Goal: Task Accomplishment & Management: Use online tool/utility

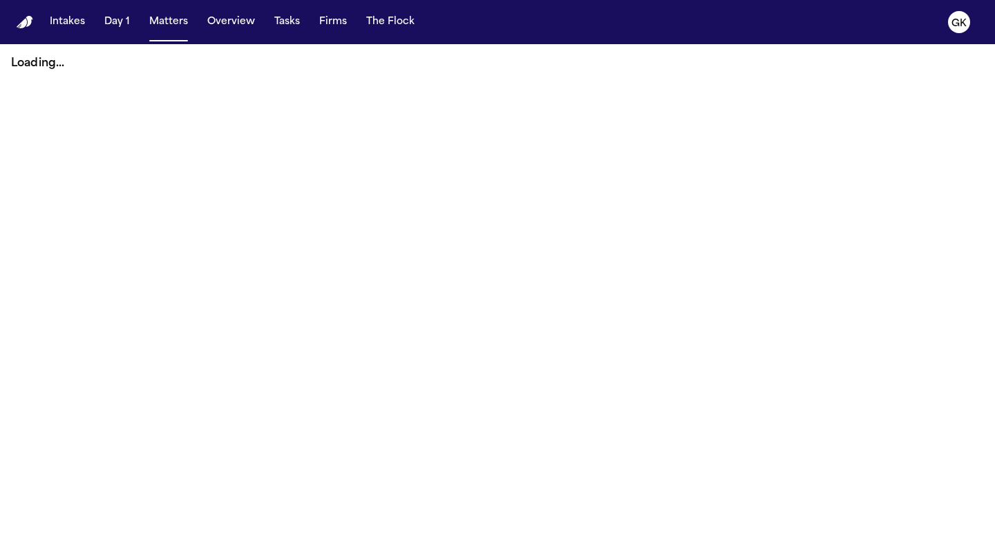
click at [17, 30] on nav "Intakes Day 1 Matters Overview Tasks Firms The Flock GK" at bounding box center [497, 22] width 995 height 44
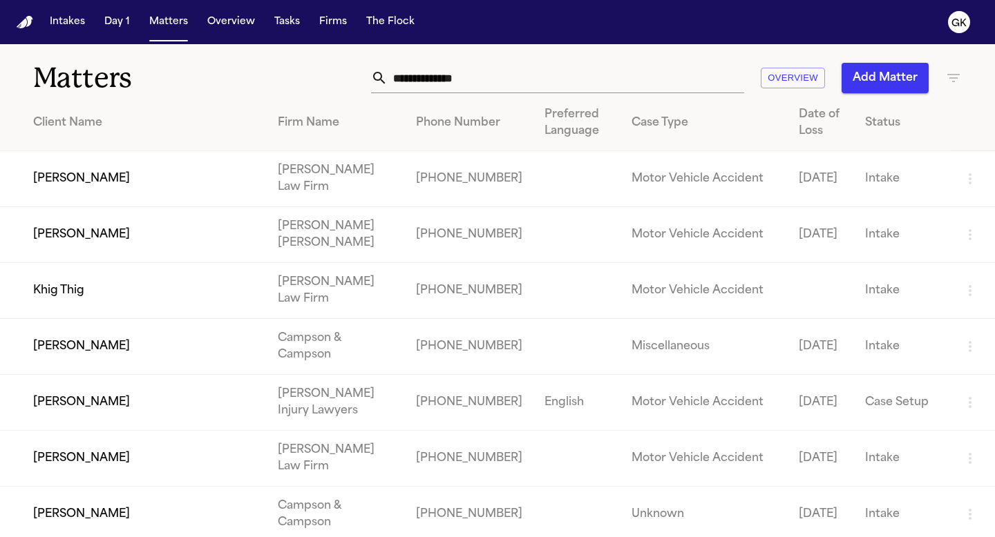
click at [418, 79] on input "text" at bounding box center [566, 78] width 356 height 30
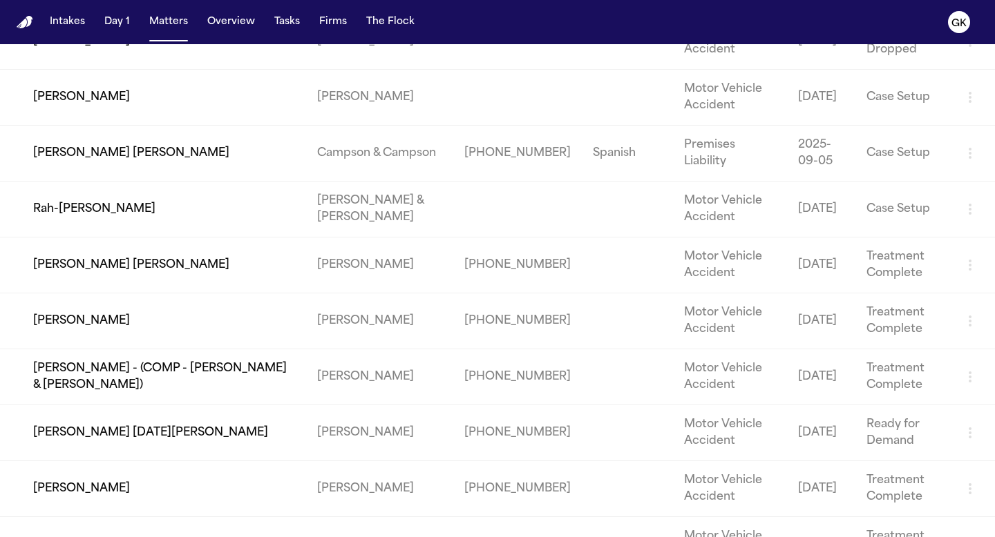
scroll to position [439, 0]
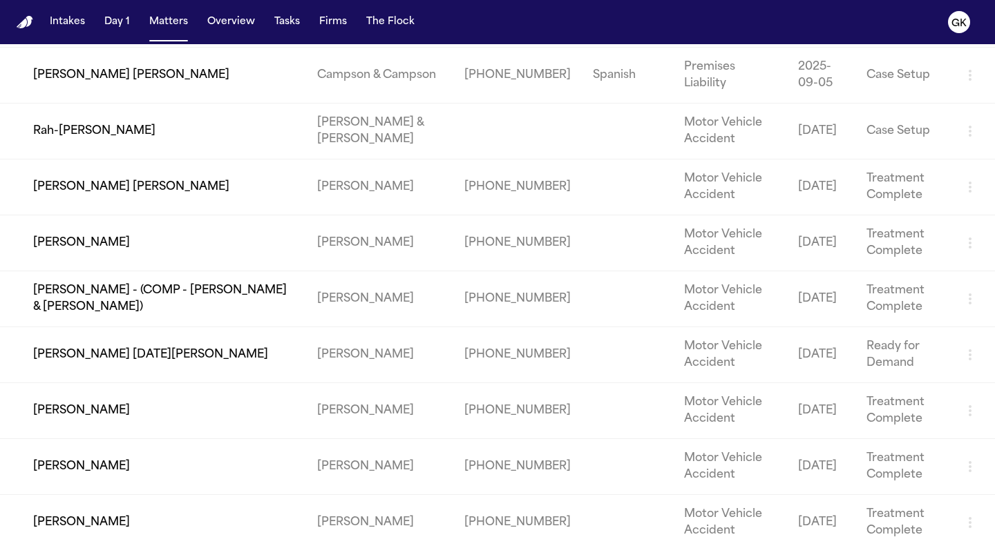
type input "*****"
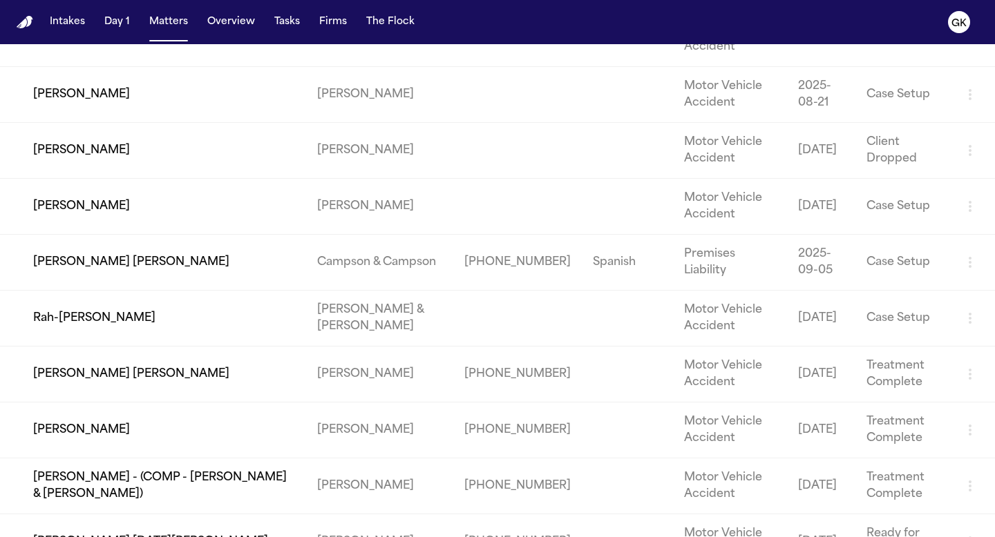
scroll to position [0, 0]
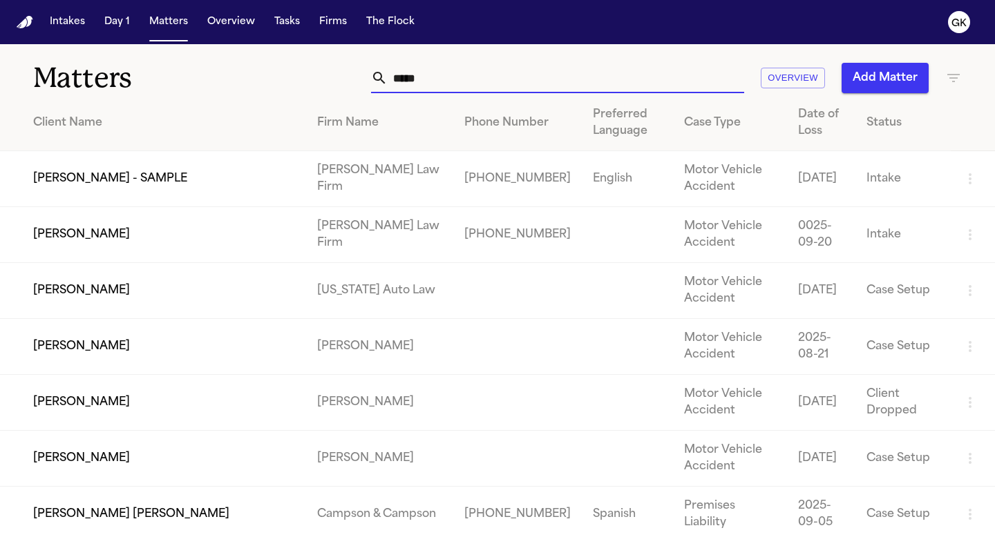
click at [464, 79] on input "*****" at bounding box center [566, 78] width 356 height 30
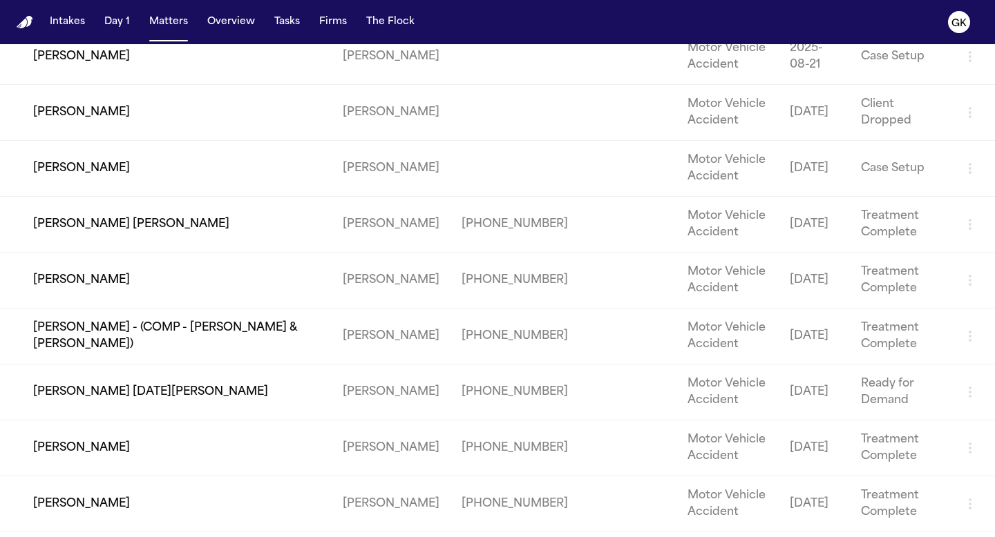
scroll to position [128, 0]
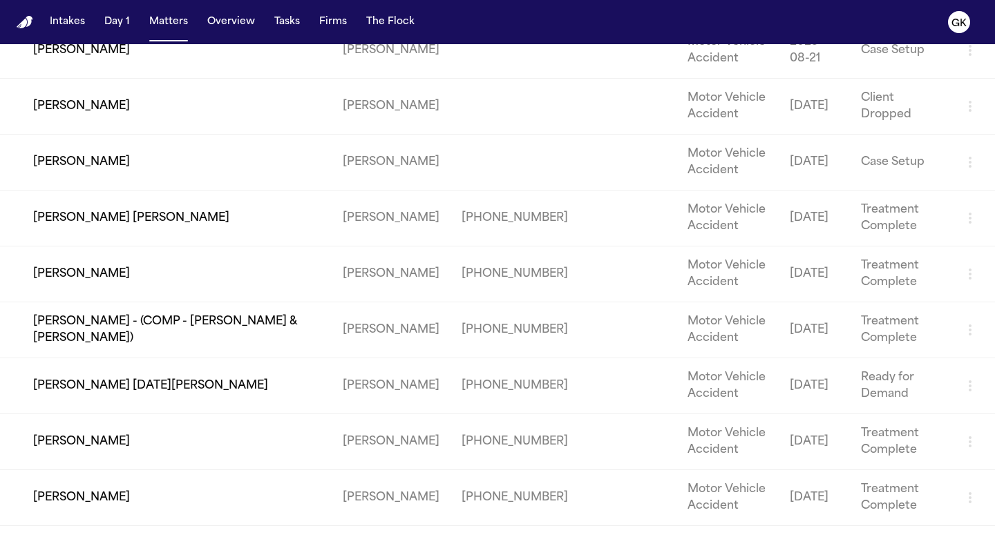
type input "**********"
click at [130, 384] on td "[PERSON_NAME] [DATE][PERSON_NAME]" at bounding box center [166, 387] width 332 height 56
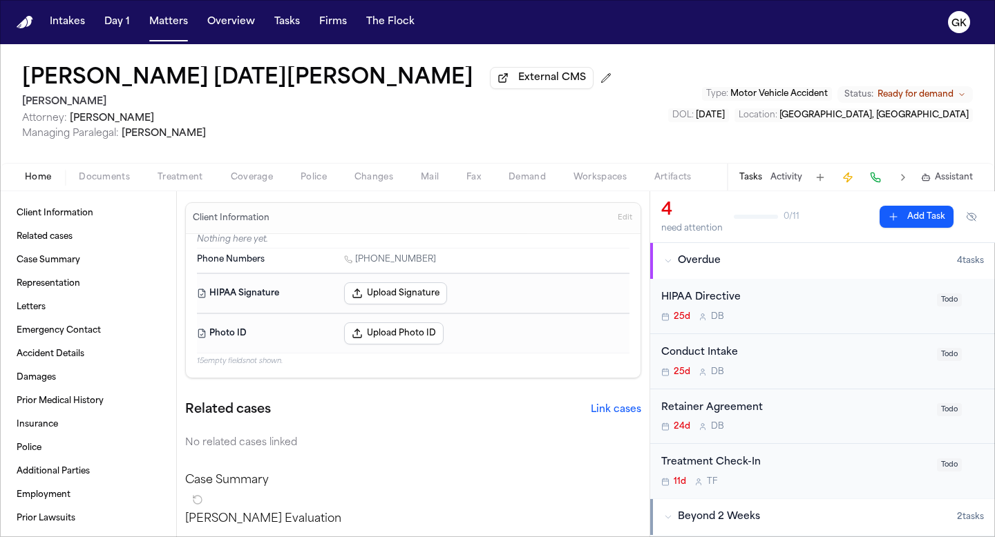
click at [516, 178] on span "Demand" at bounding box center [526, 177] width 37 height 11
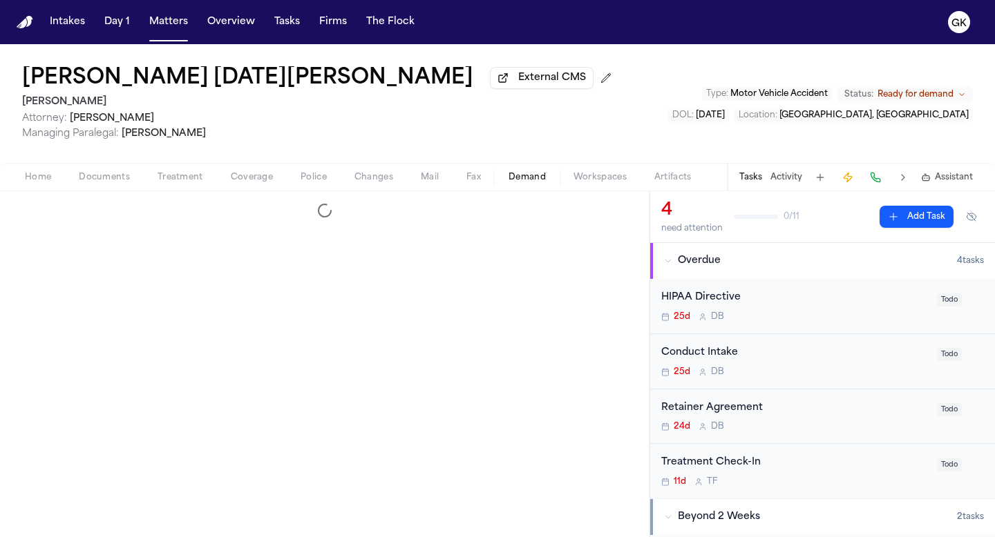
select select "**********"
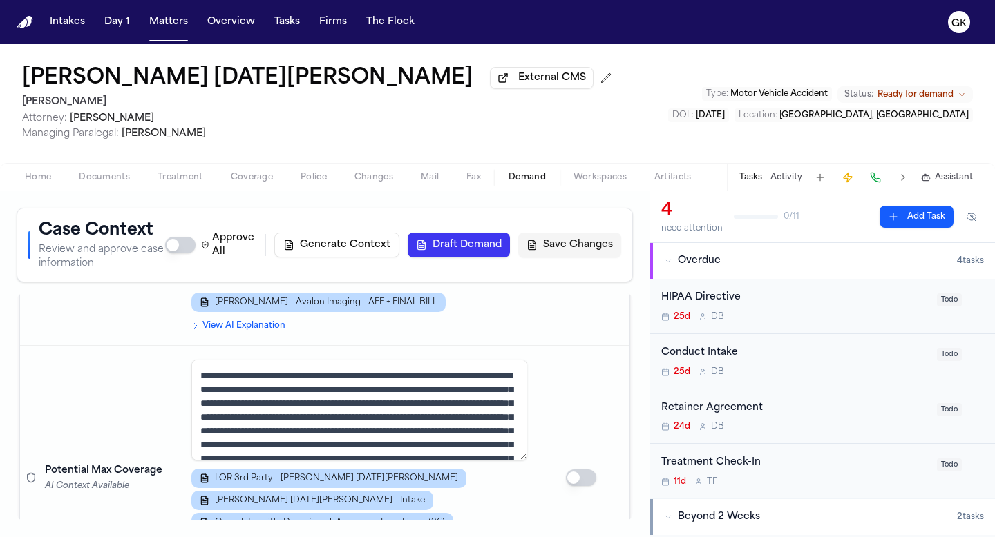
scroll to position [1308, 0]
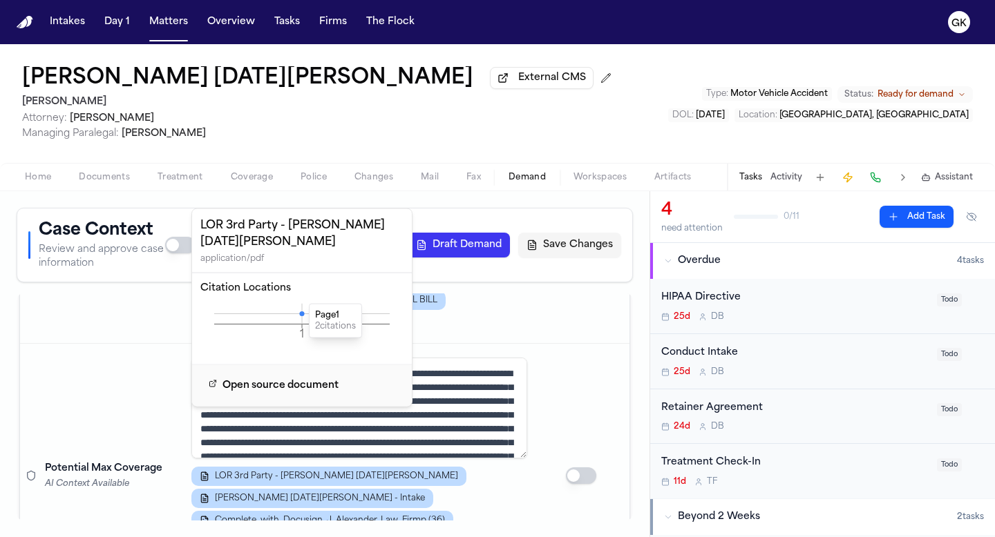
click at [300, 312] on icon at bounding box center [301, 314] width 5 height 5
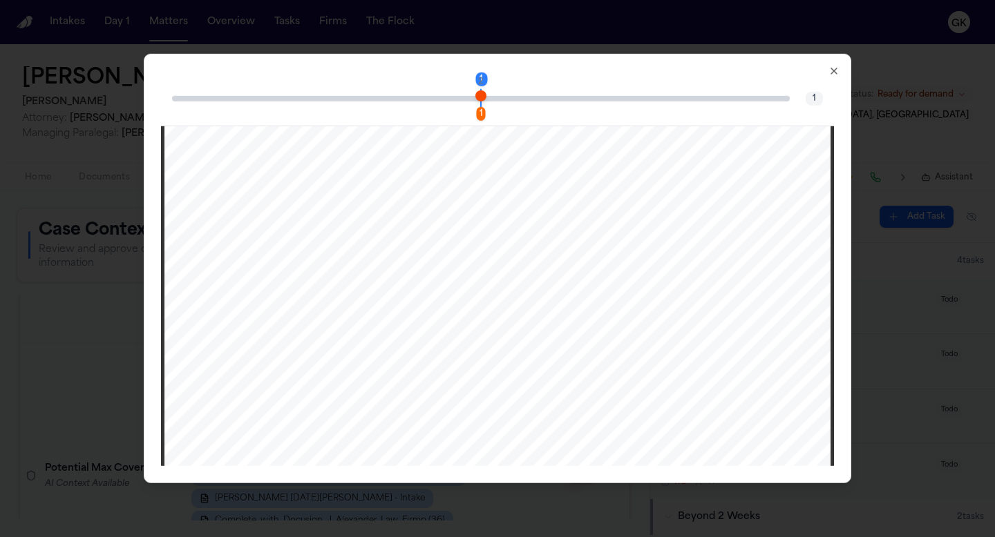
scroll to position [528, 0]
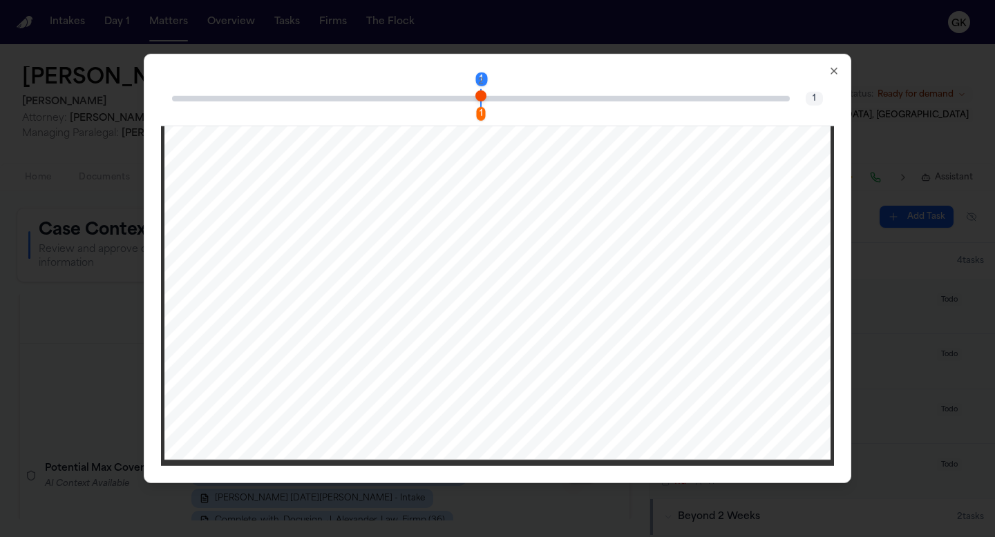
click at [833, 66] on icon "button" at bounding box center [833, 71] width 11 height 11
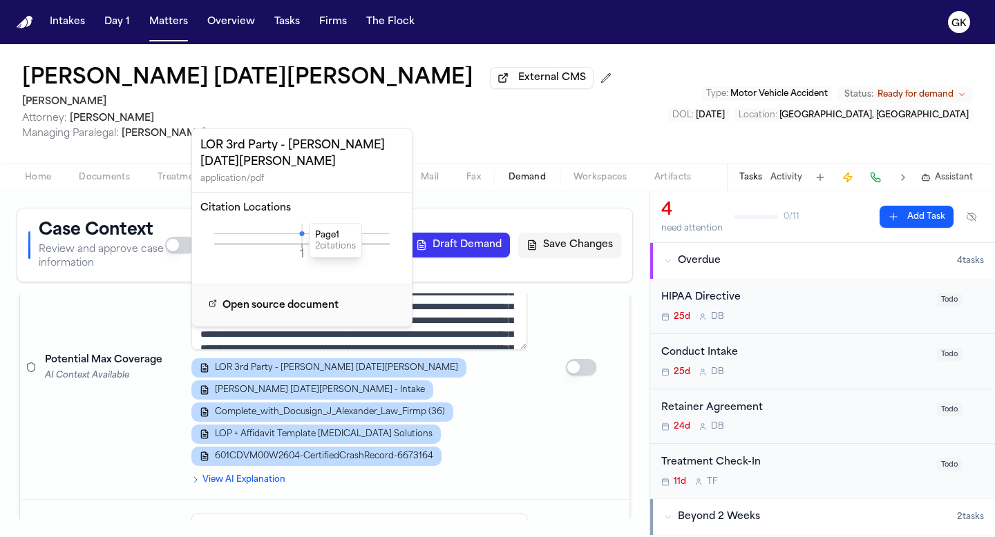
scroll to position [1422, 0]
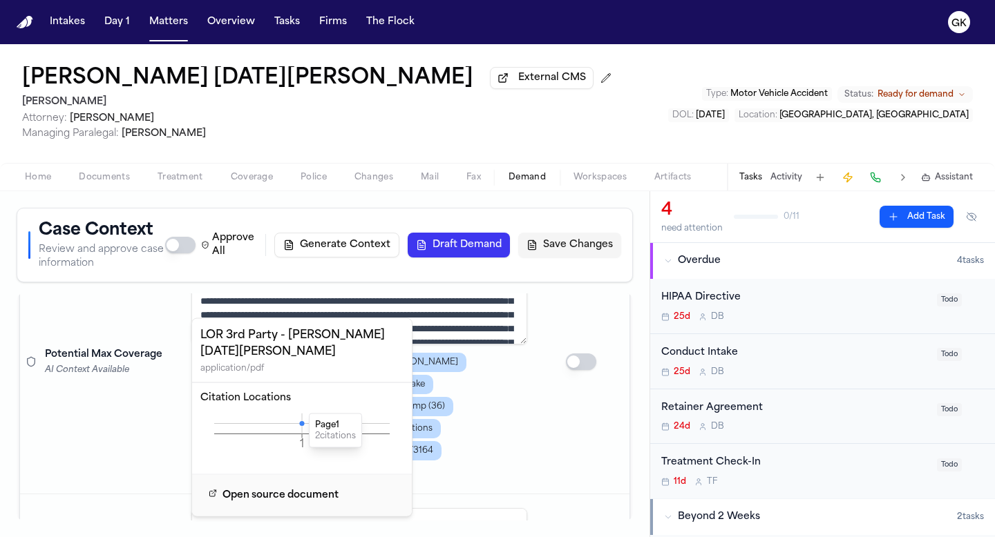
click at [584, 416] on td at bounding box center [581, 362] width 97 height 265
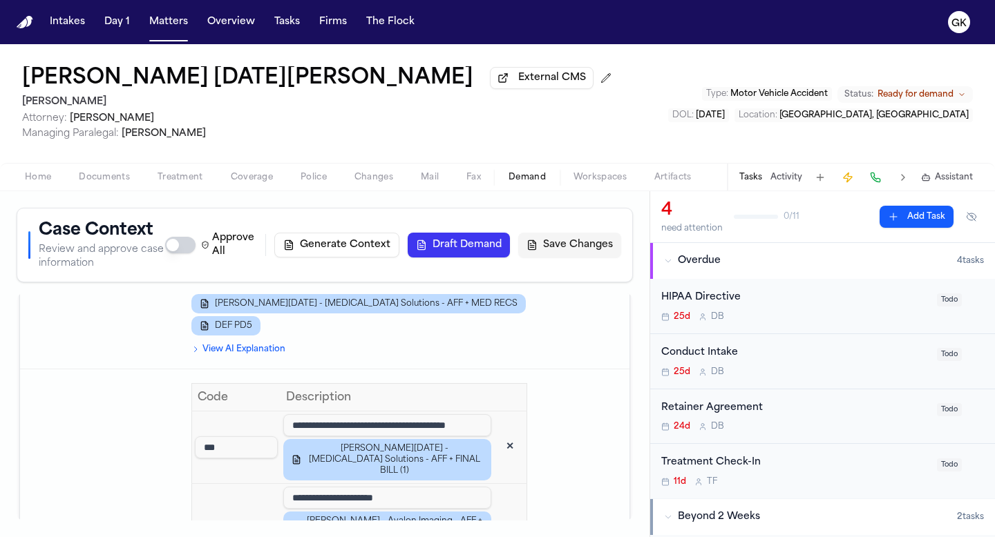
scroll to position [1893, 0]
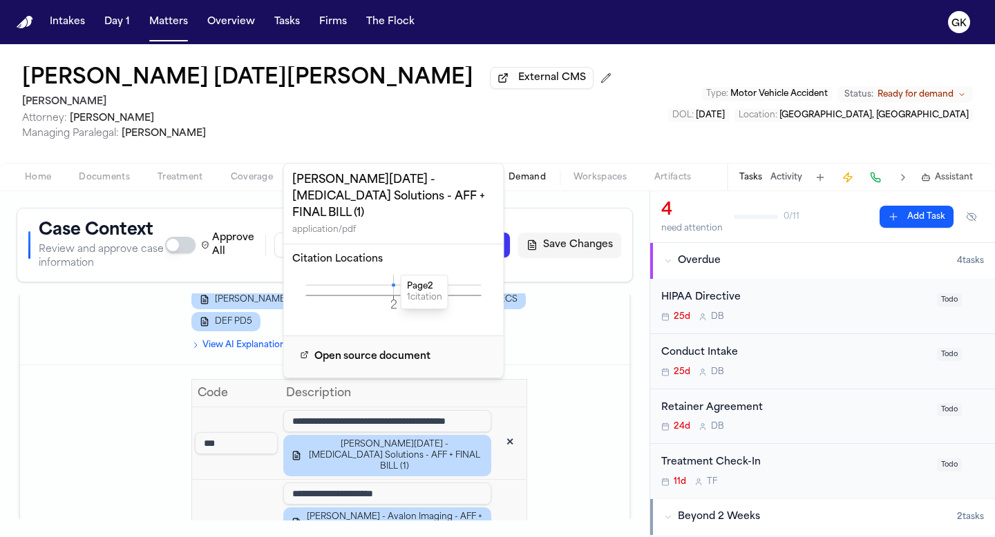
click at [392, 283] on icon at bounding box center [393, 284] width 3 height 3
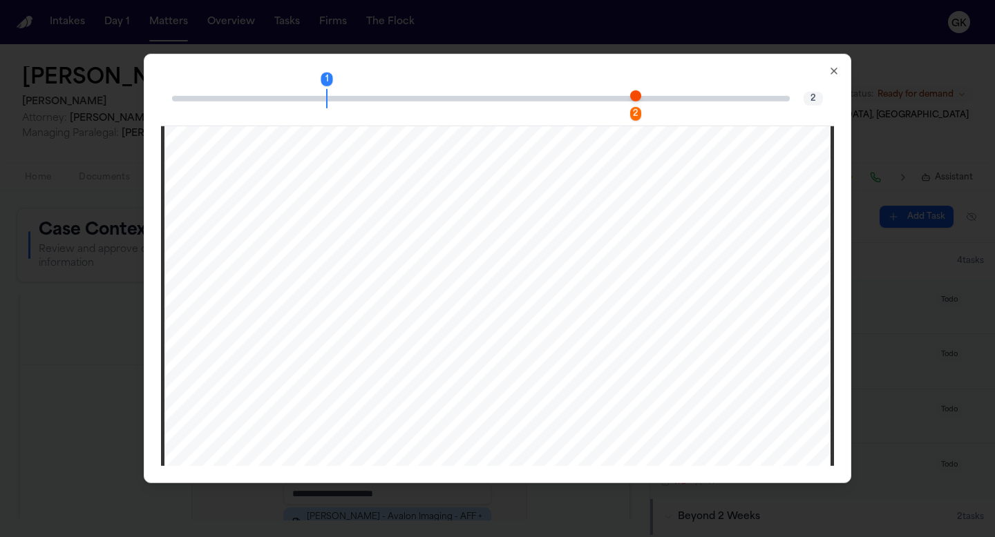
scroll to position [218, 0]
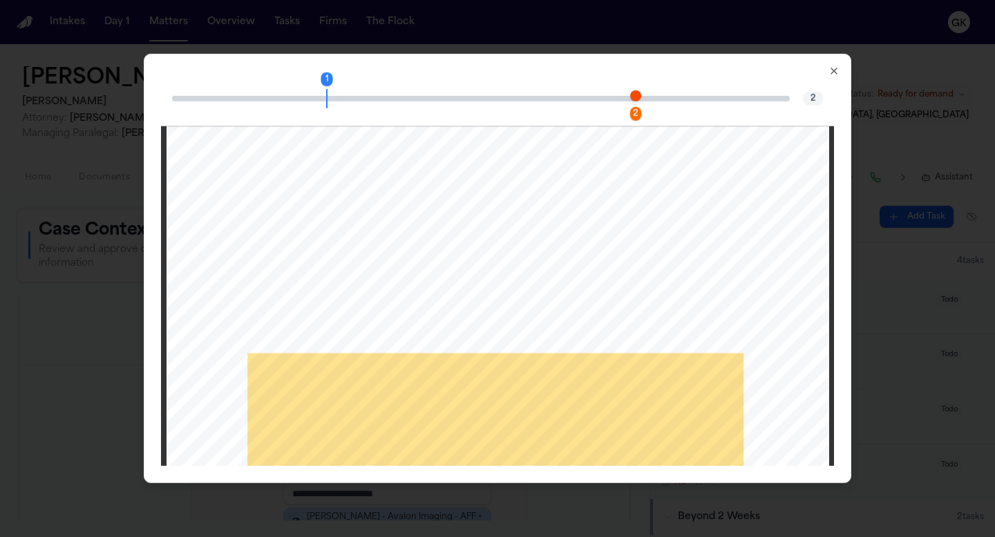
click at [636, 101] on span "Page 2 citation marker - 1 citation" at bounding box center [635, 95] width 11 height 11
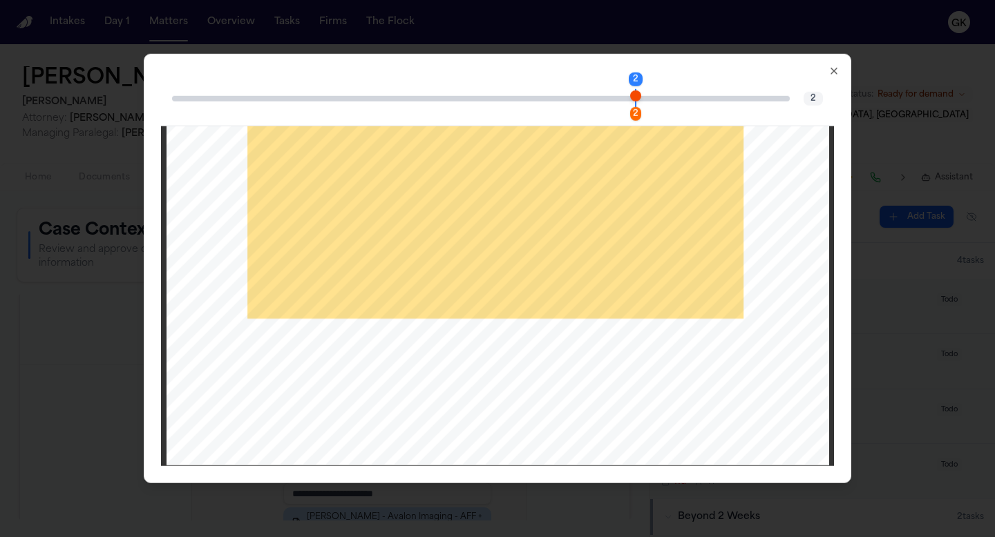
scroll to position [1409, 0]
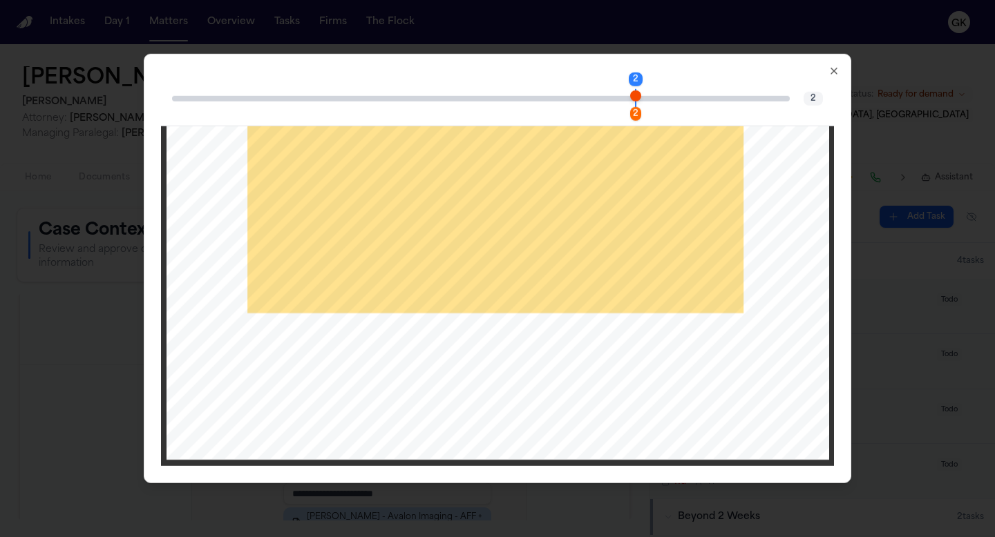
click at [830, 71] on icon "button" at bounding box center [833, 71] width 11 height 11
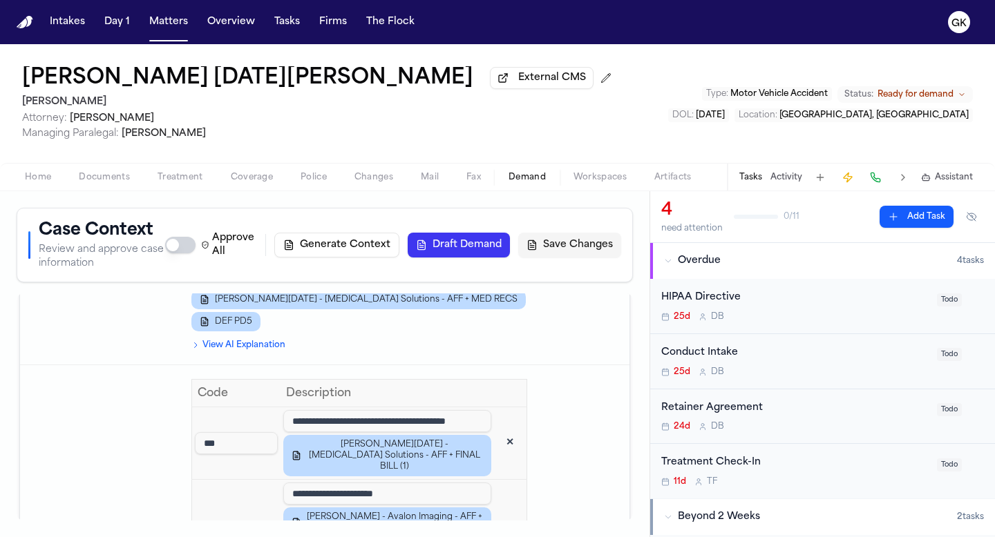
scroll to position [1937, 0]
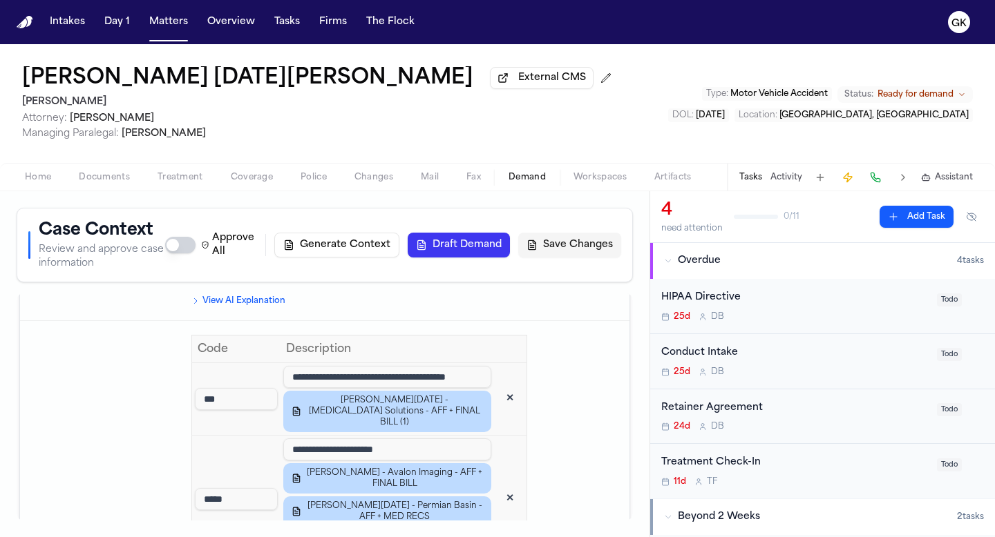
click at [509, 387] on button "✕" at bounding box center [509, 399] width 25 height 25
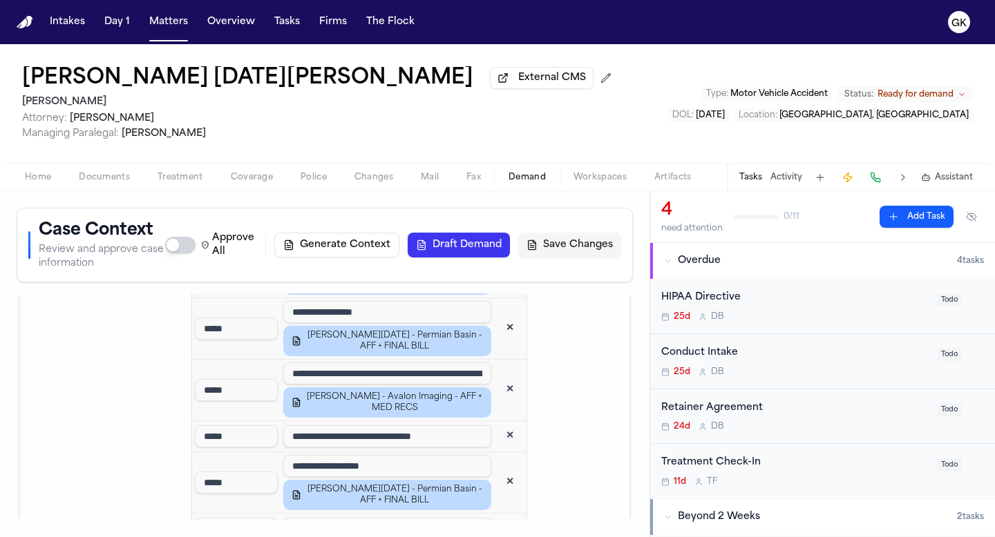
scroll to position [2134, 0]
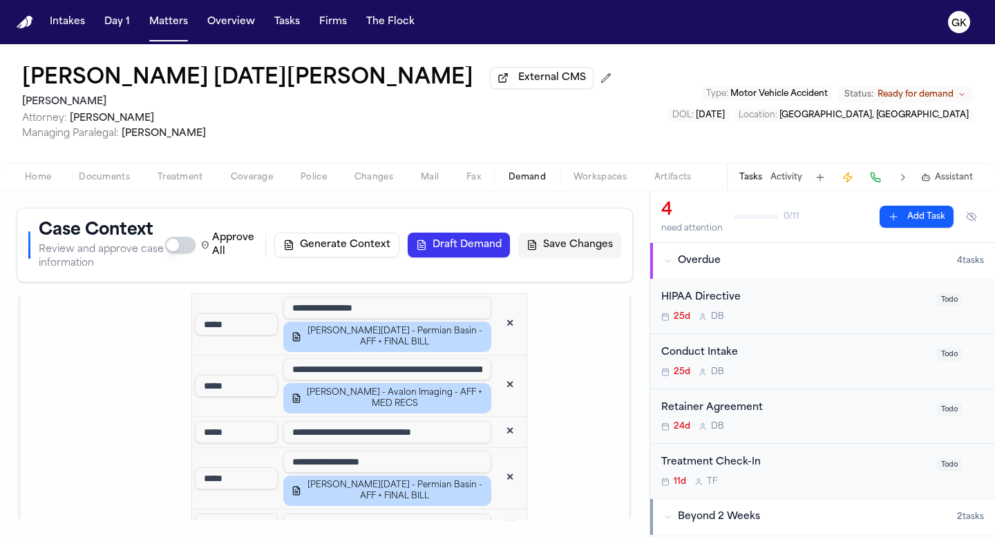
click at [510, 420] on button "✕" at bounding box center [509, 432] width 25 height 25
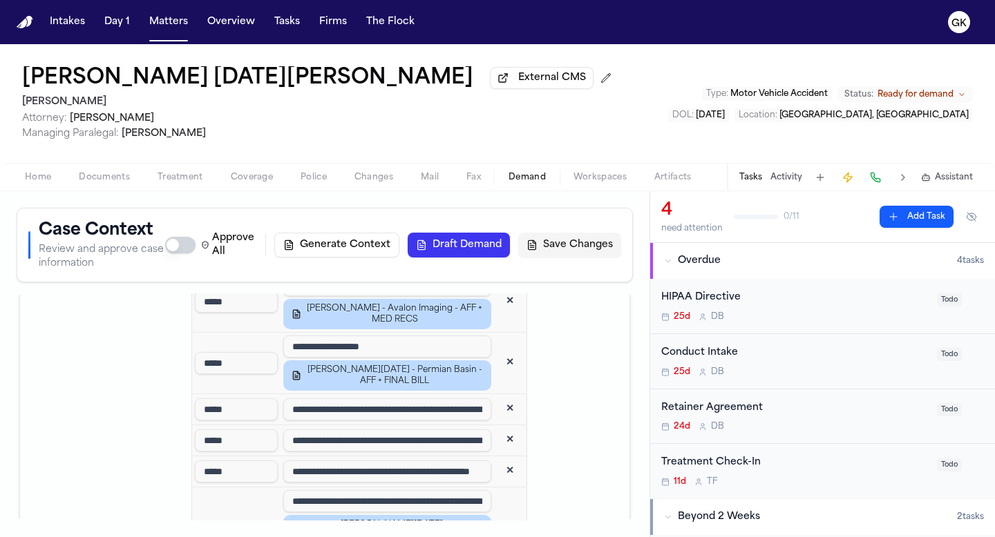
scroll to position [2223, 0]
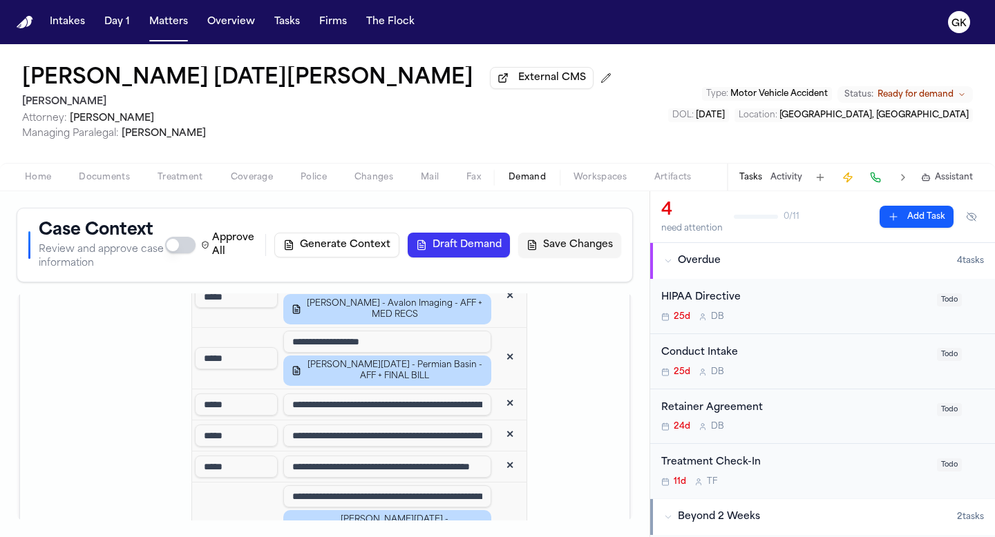
click at [461, 456] on input "**********" at bounding box center [387, 467] width 208 height 22
click at [512, 455] on button "✕" at bounding box center [509, 467] width 25 height 25
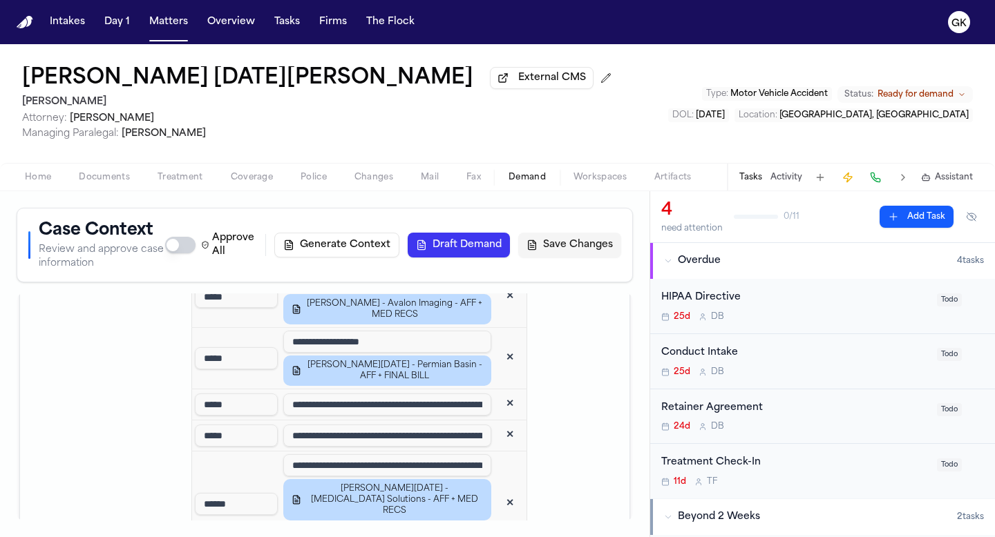
click at [449, 425] on input "**********" at bounding box center [387, 436] width 208 height 22
click at [505, 423] on button "✕" at bounding box center [509, 435] width 25 height 25
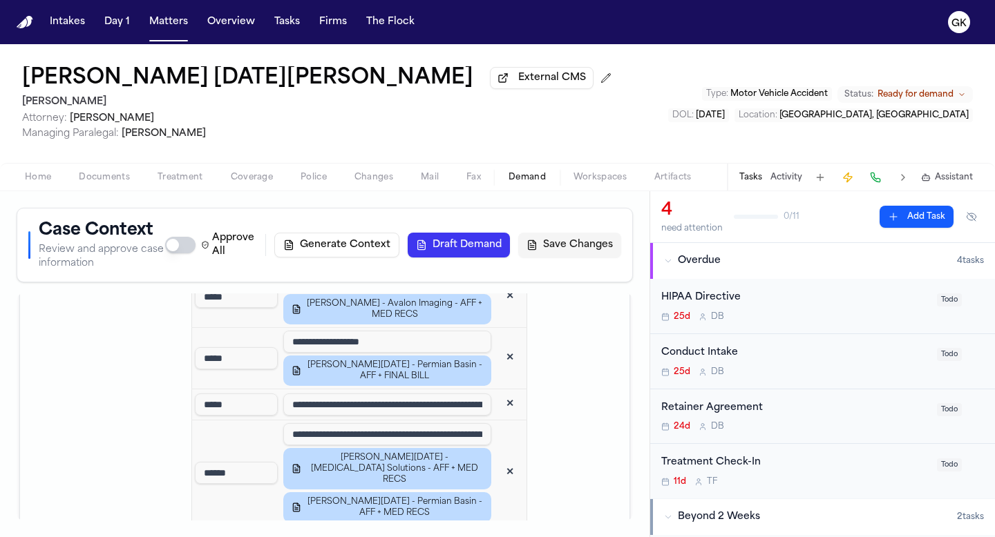
click at [512, 392] on button "✕" at bounding box center [509, 404] width 25 height 25
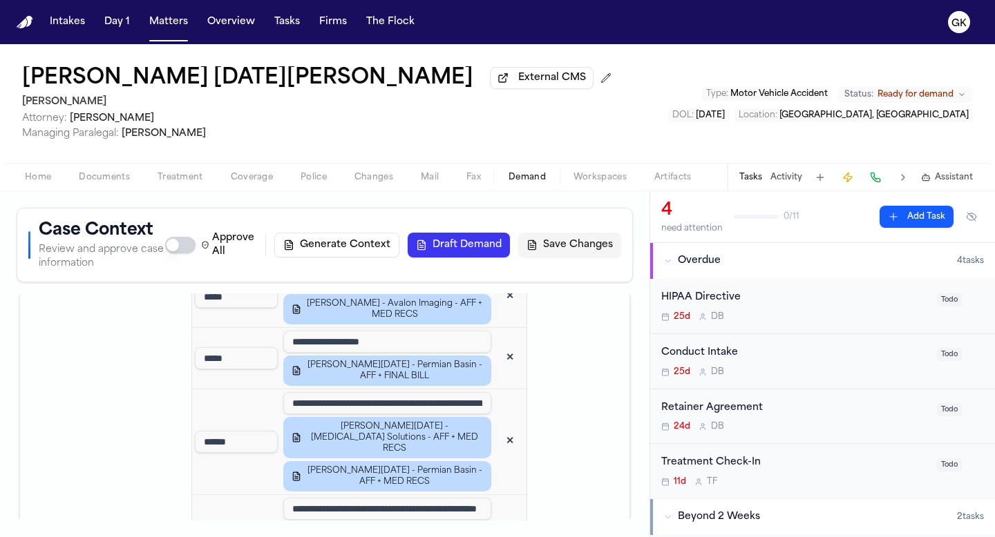
scroll to position [2384, 0]
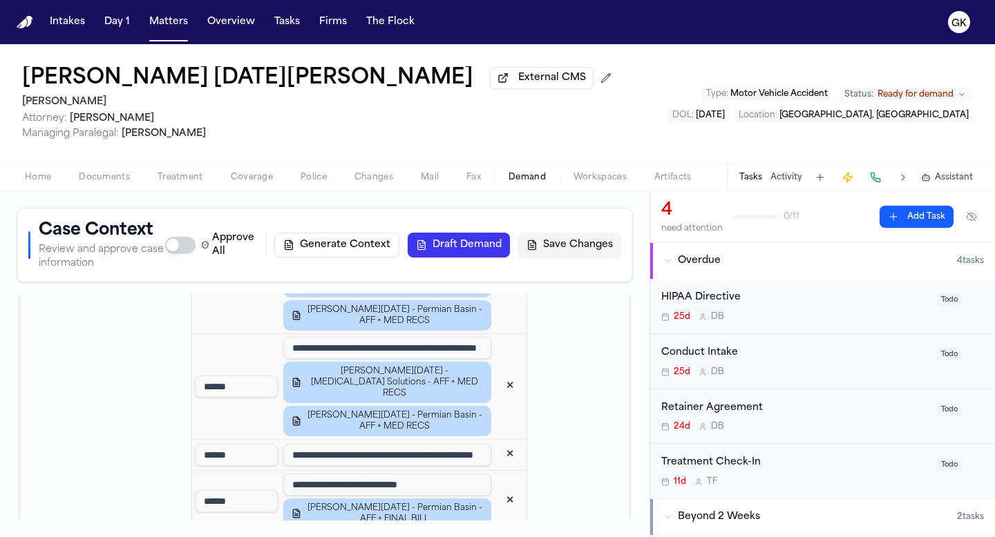
click at [513, 443] on button "✕" at bounding box center [509, 455] width 25 height 25
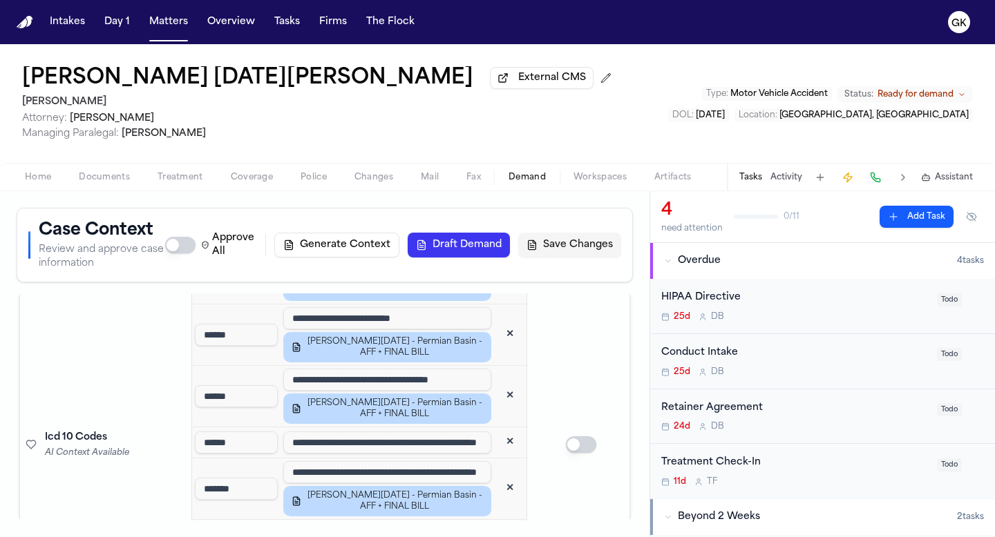
click at [505, 430] on button "✕" at bounding box center [509, 442] width 25 height 25
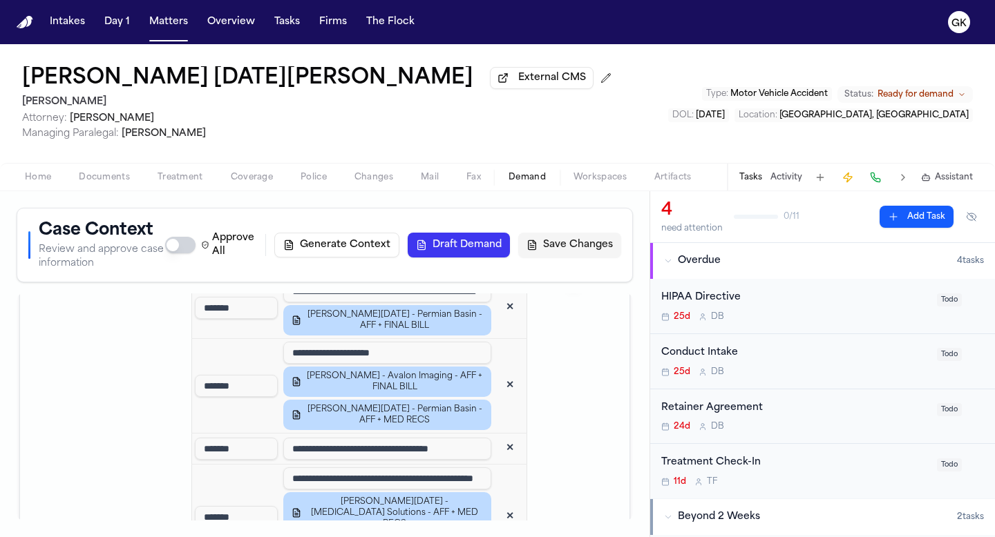
scroll to position [2733, 0]
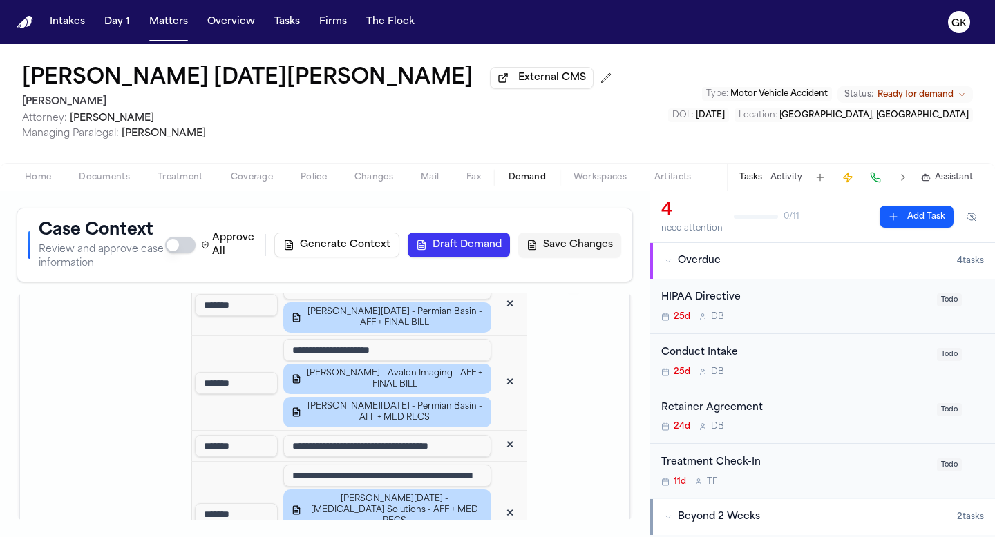
click at [509, 434] on button "✕" at bounding box center [509, 446] width 25 height 25
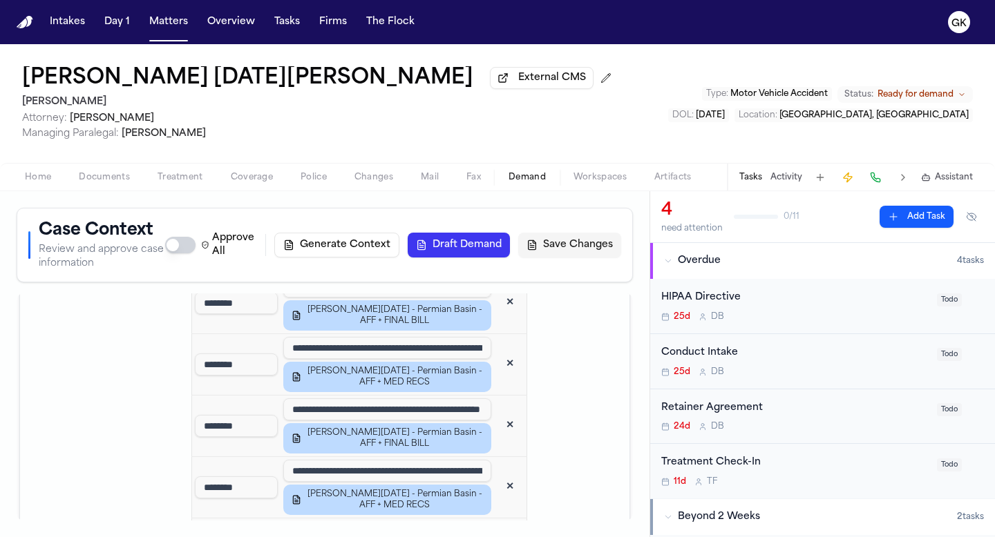
scroll to position [3029, 0]
click at [580, 248] on button "Save Changes" at bounding box center [569, 245] width 103 height 25
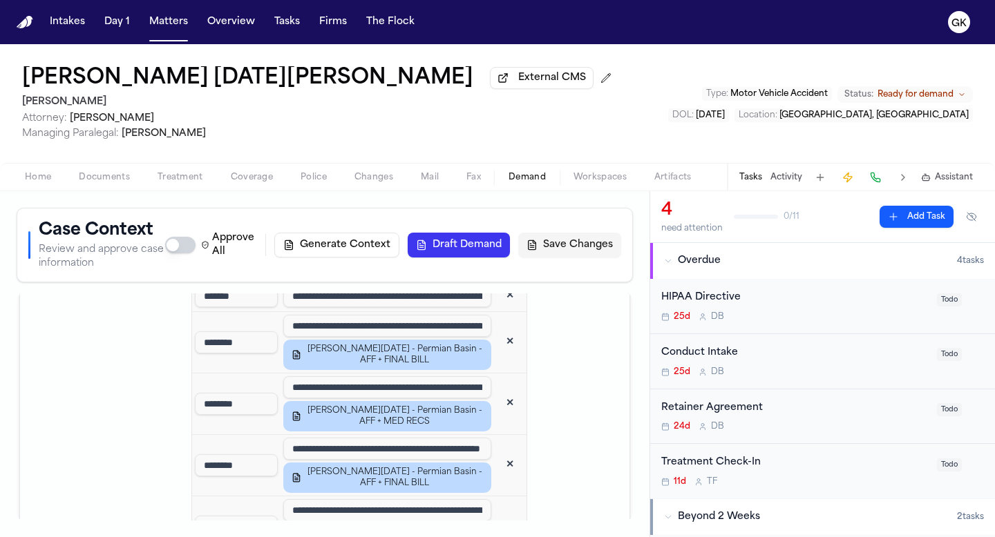
scroll to position [2990, 0]
click at [477, 437] on input "**********" at bounding box center [387, 448] width 208 height 22
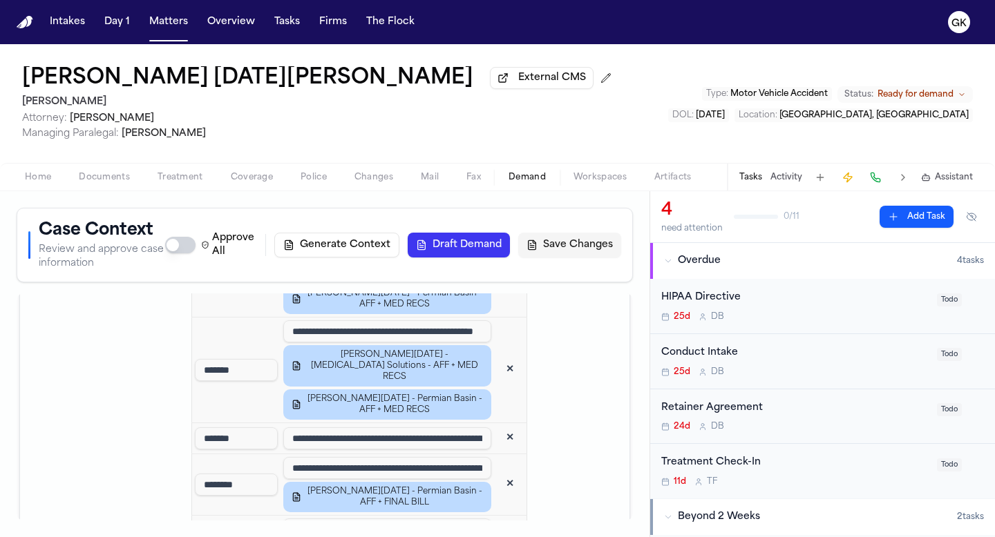
scroll to position [0, 0]
click at [514, 426] on button "✕" at bounding box center [509, 438] width 25 height 25
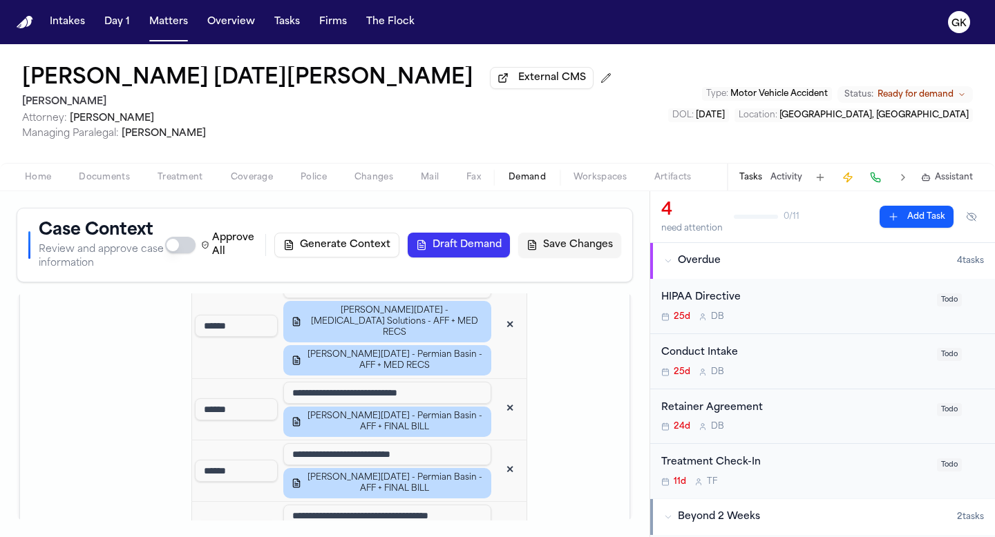
scroll to position [2085, 0]
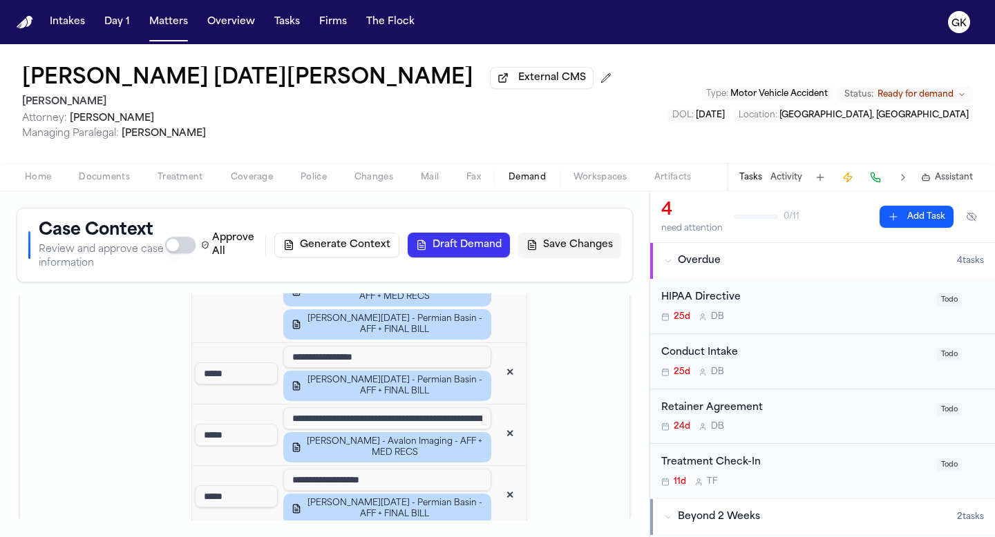
click at [510, 423] on button "✕" at bounding box center [509, 435] width 25 height 25
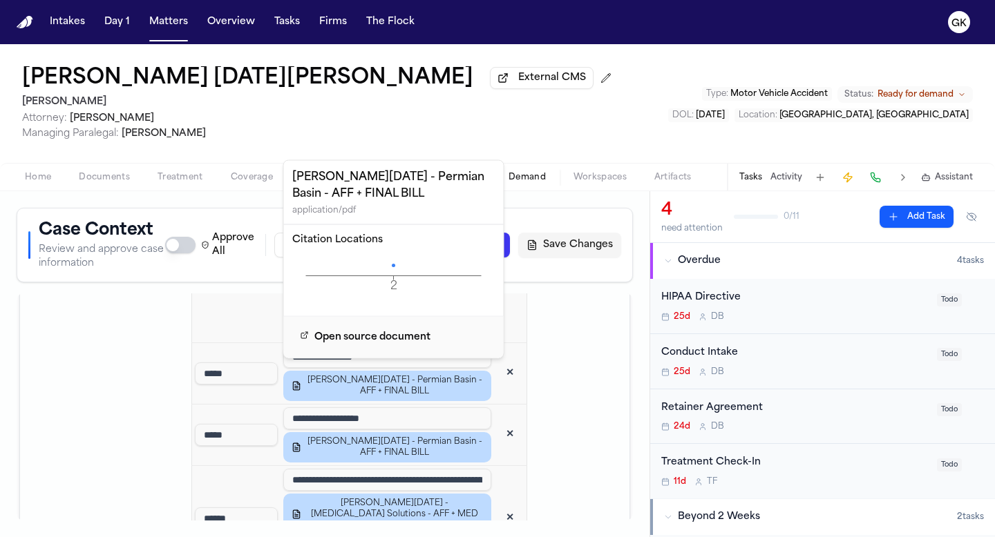
click at [393, 265] on icon at bounding box center [393, 265] width 3 height 3
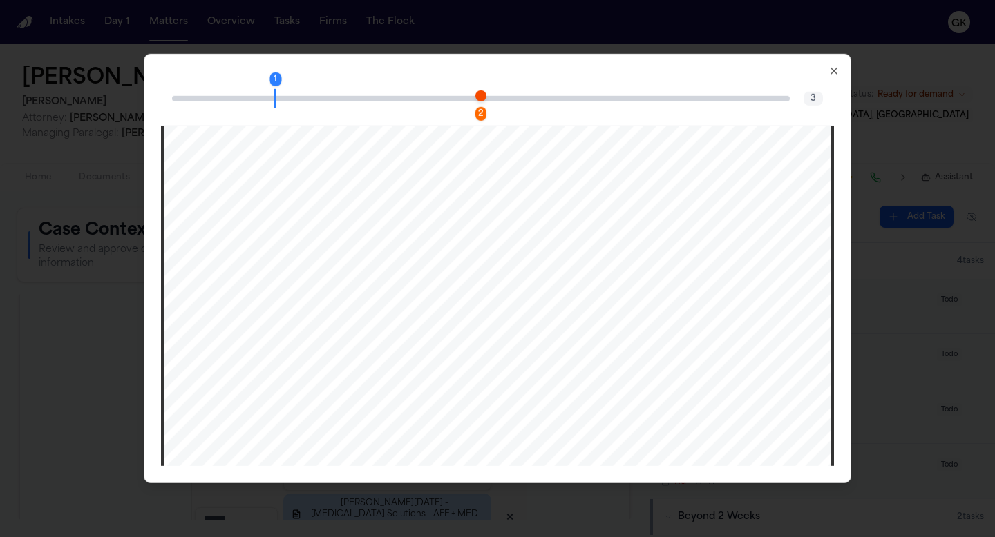
scroll to position [869, 0]
click at [479, 97] on span "Page 2 citation marker - 1 citation" at bounding box center [480, 95] width 11 height 11
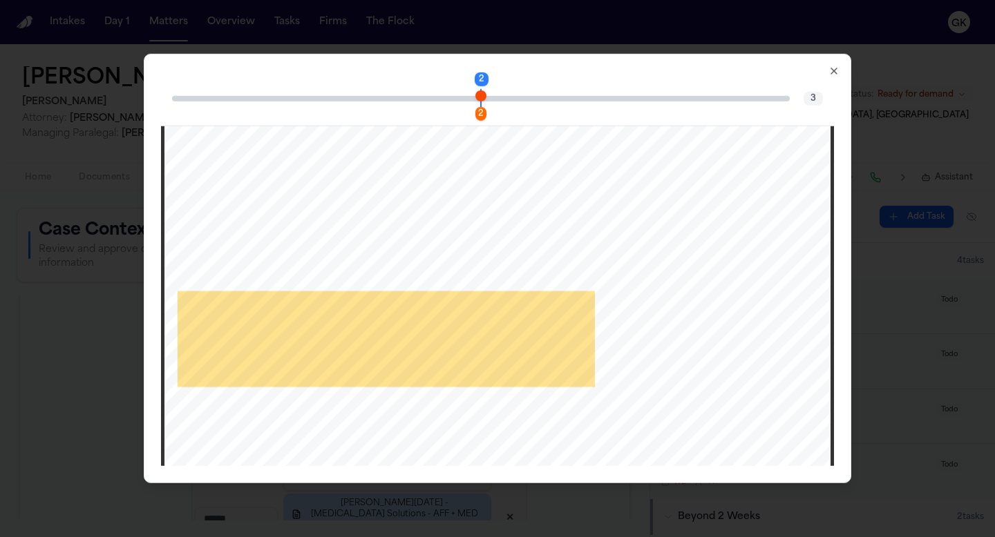
click at [831, 71] on icon "button" at bounding box center [833, 71] width 11 height 11
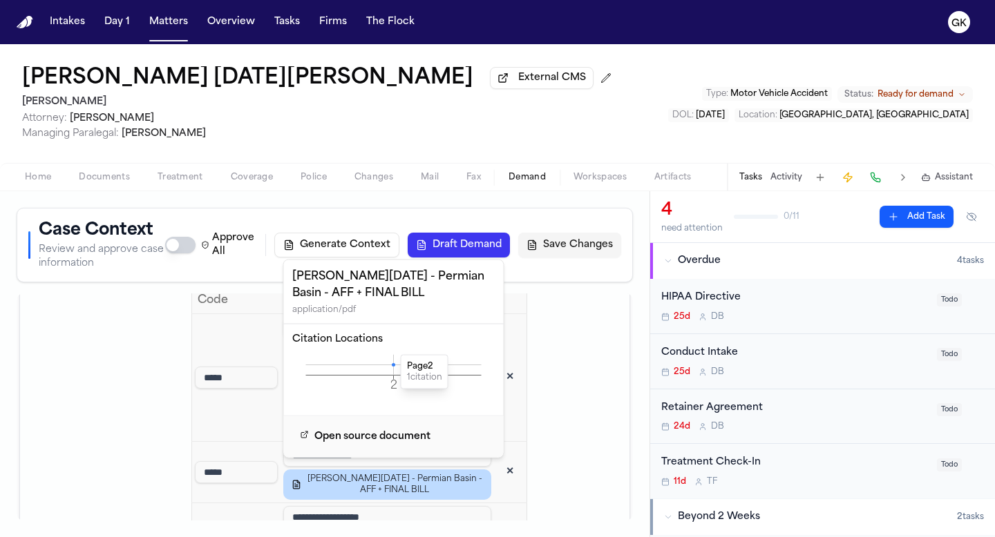
scroll to position [1946, 0]
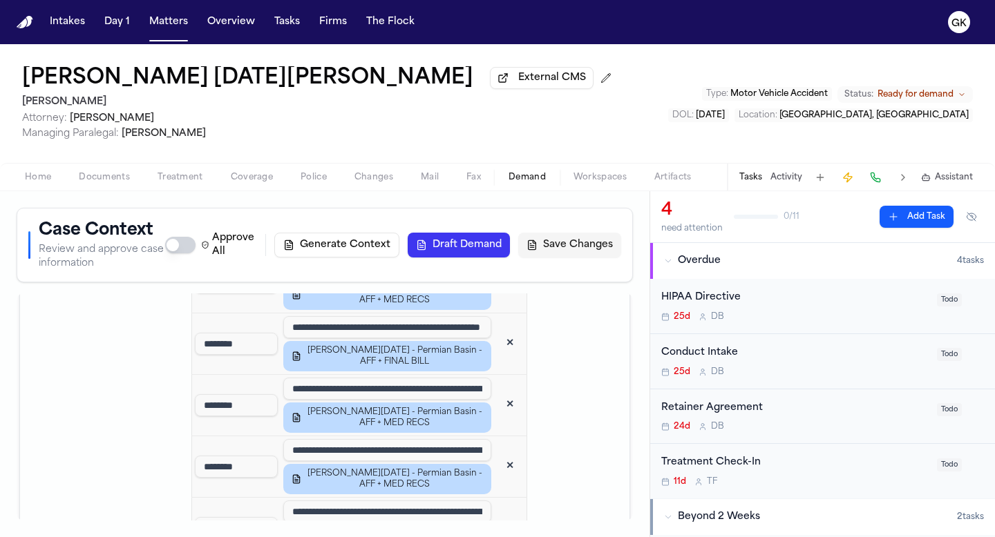
scroll to position [3308, 0]
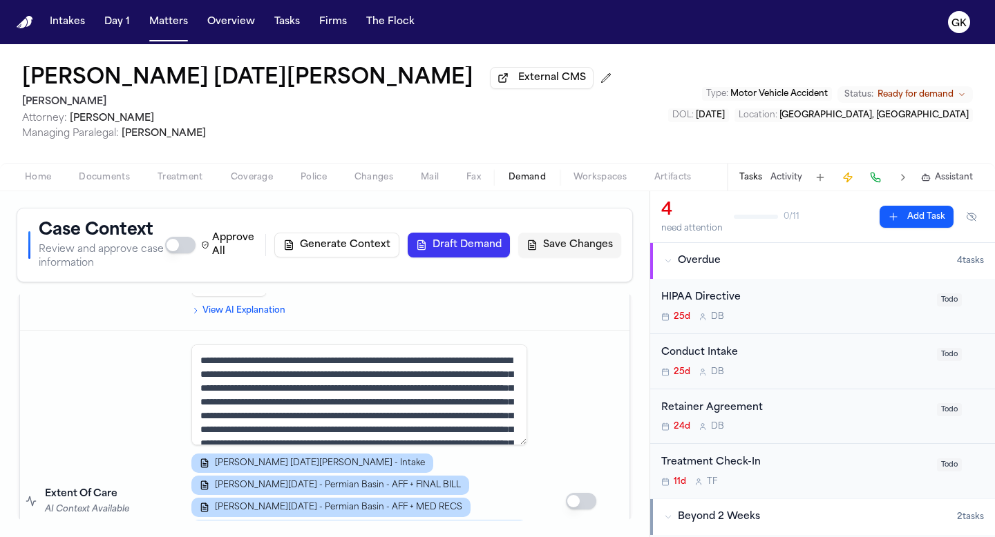
click at [570, 249] on button "Save Changes" at bounding box center [569, 245] width 103 height 25
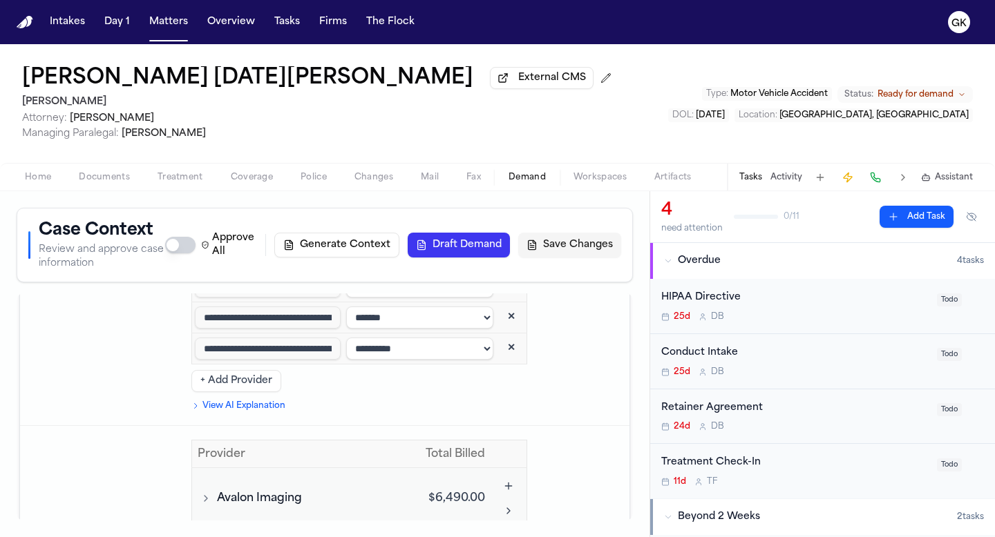
scroll to position [3964, 0]
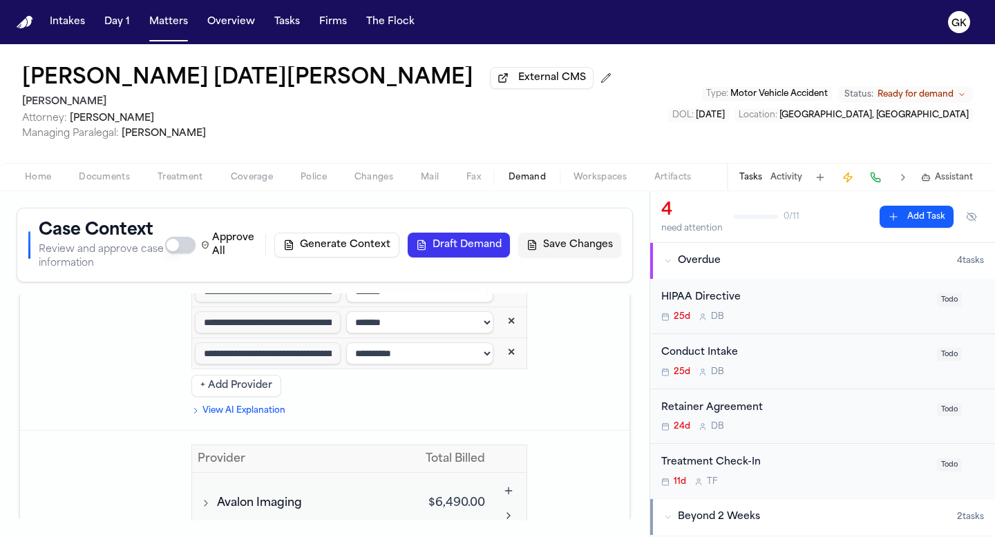
click at [209, 498] on icon "Toggle Avalon Imaging visits" at bounding box center [205, 503] width 11 height 11
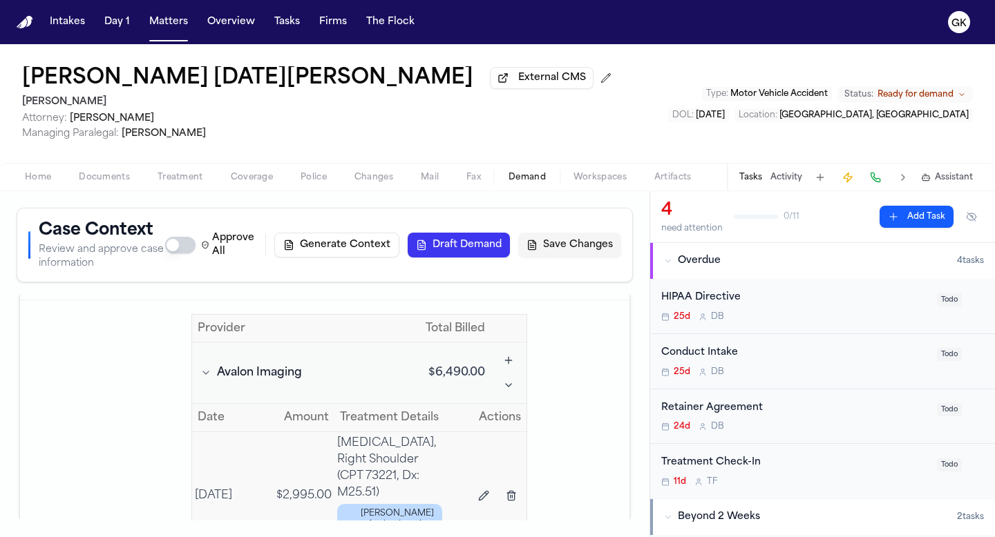
scroll to position [4130, 0]
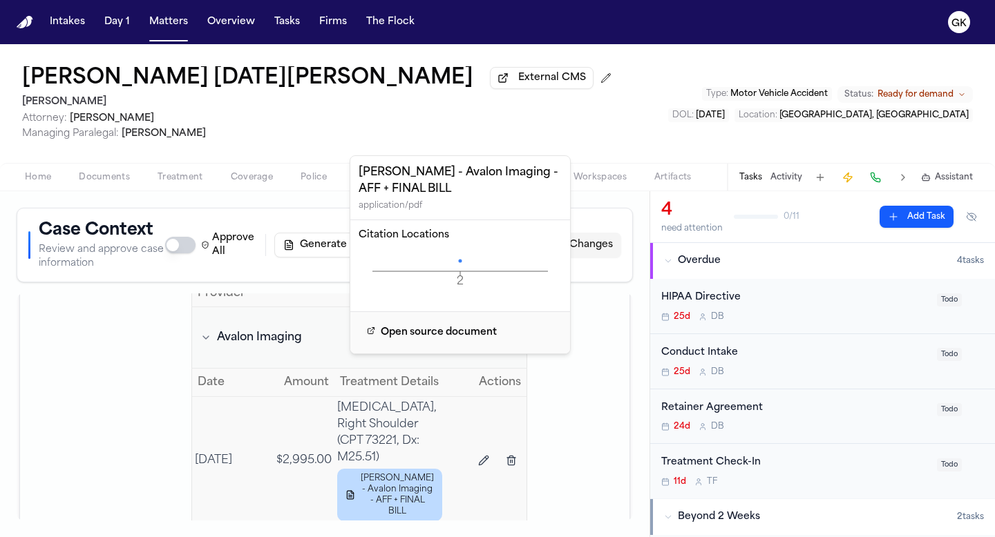
click at [459, 258] on icon "2 Page" at bounding box center [460, 271] width 203 height 41
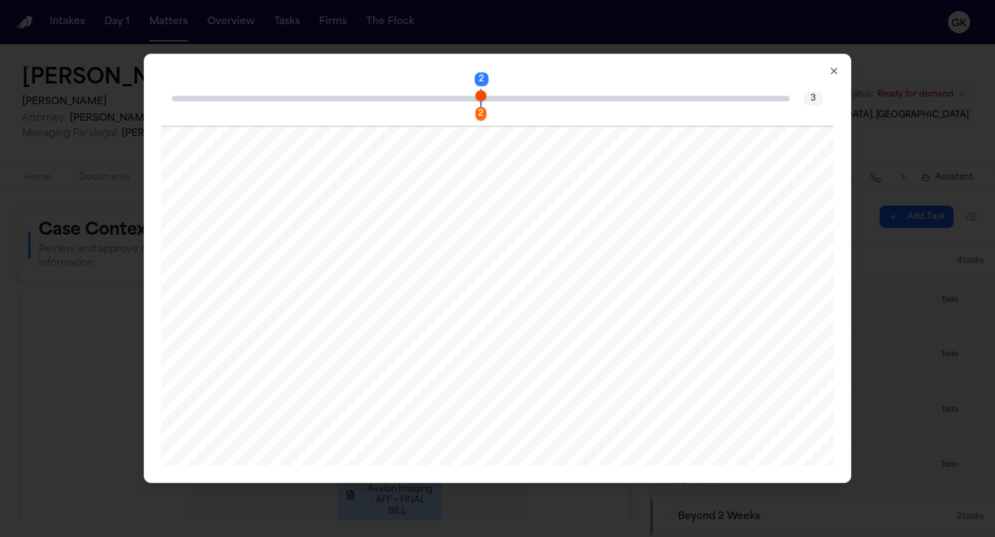
click at [479, 98] on span "Page 2 citation marker - 1 citation" at bounding box center [480, 95] width 11 height 11
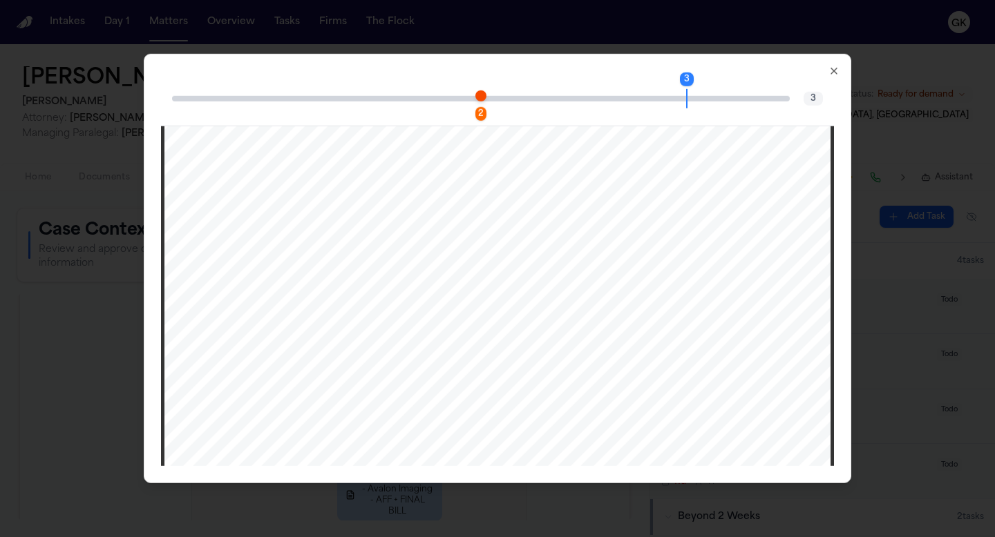
scroll to position [2077, 0]
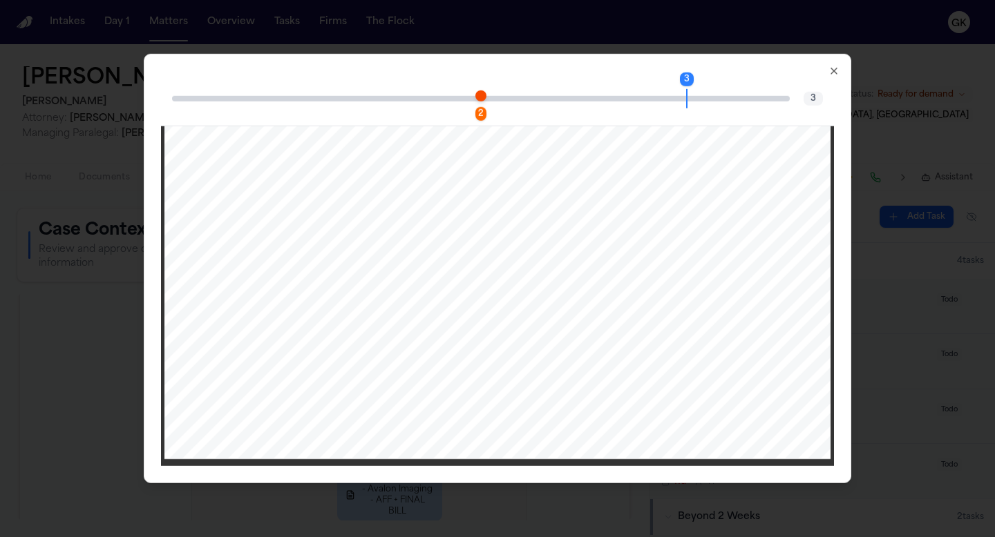
click at [831, 76] on icon "button" at bounding box center [833, 71] width 11 height 11
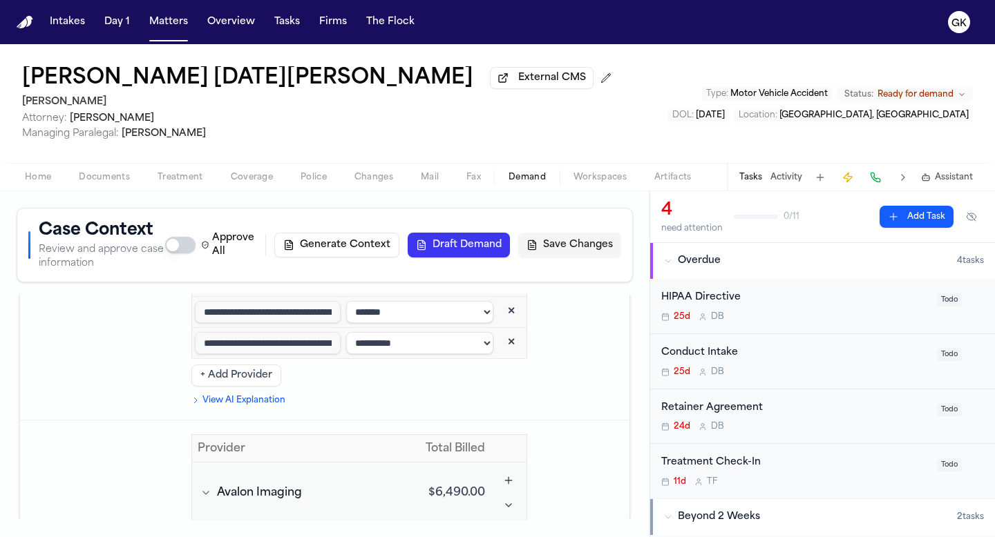
scroll to position [3977, 0]
click at [211, 486] on icon "Toggle Avalon Imaging visits" at bounding box center [205, 491] width 11 height 11
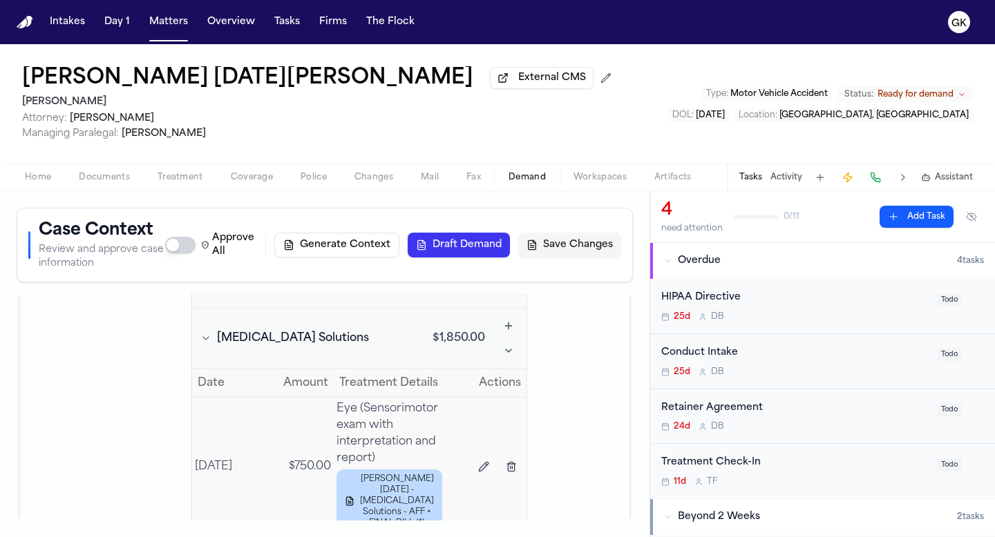
scroll to position [4193, 0]
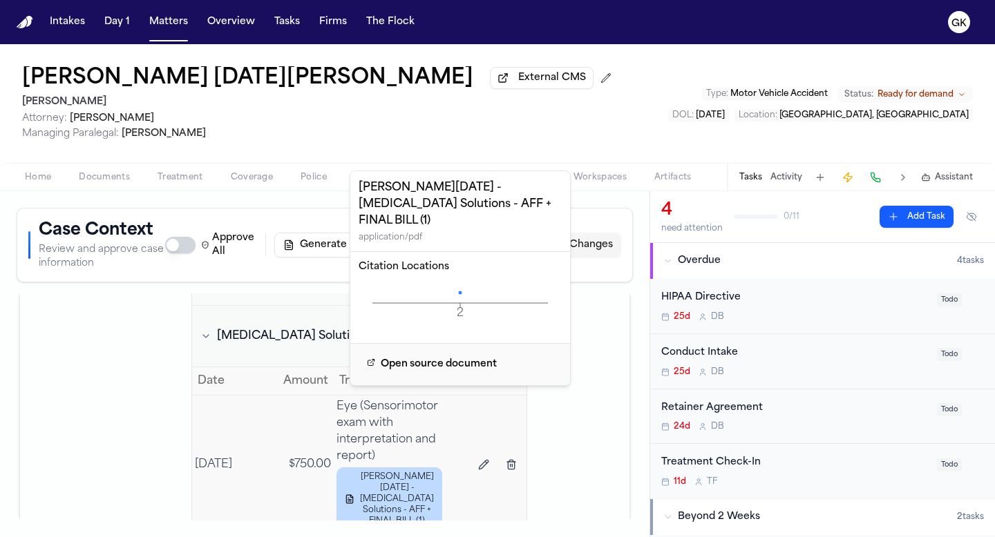
click at [463, 283] on icon "2 Page" at bounding box center [460, 303] width 203 height 41
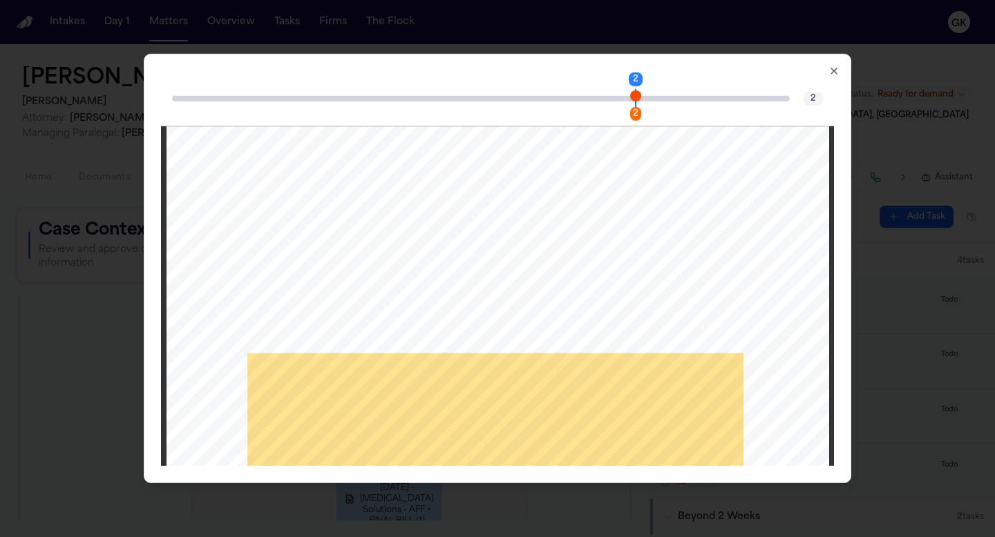
click at [638, 99] on span "Page 2 citation marker - 1 citation" at bounding box center [635, 95] width 11 height 11
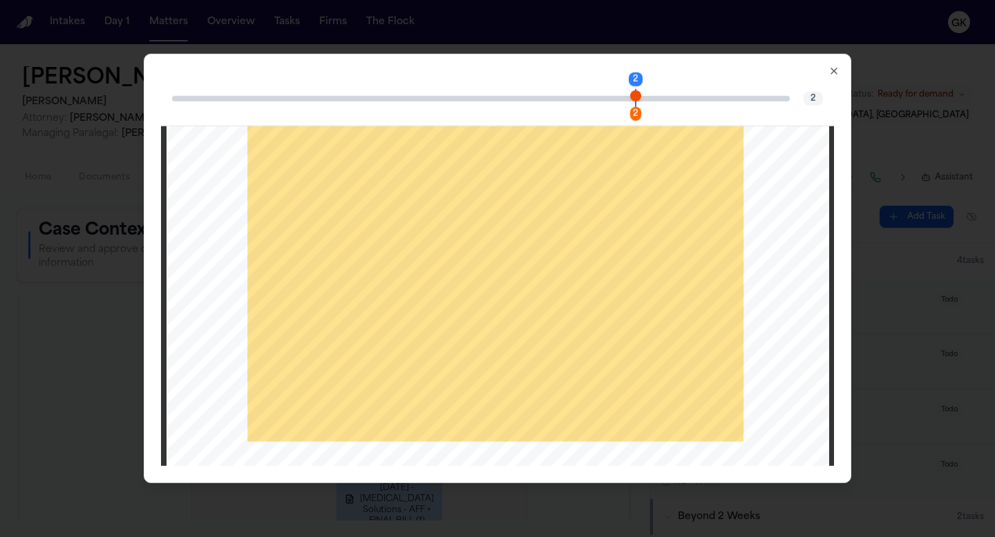
scroll to position [1409, 0]
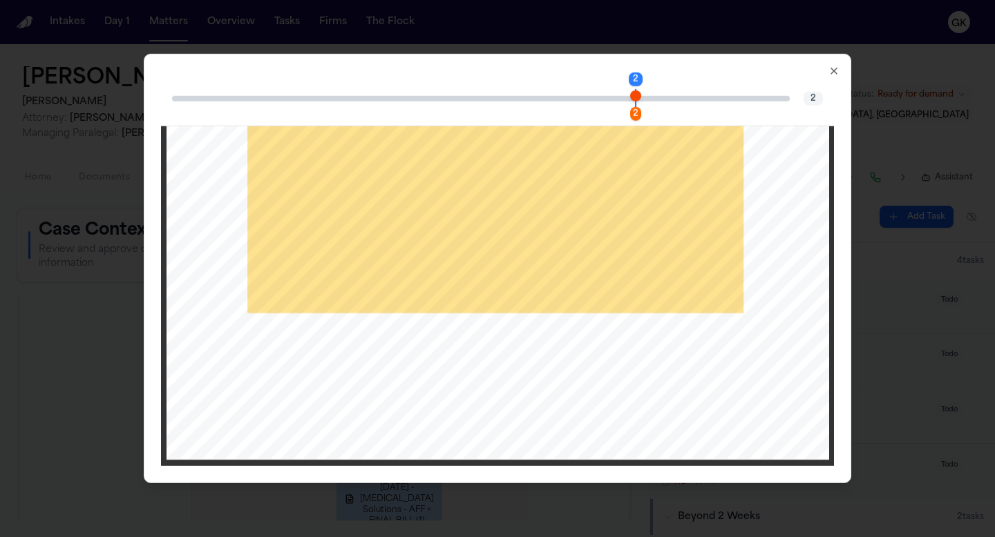
click at [837, 64] on div "2 2 2 Close" at bounding box center [497, 269] width 707 height 430
click at [834, 79] on div "2 2 2 Close" at bounding box center [497, 269] width 707 height 430
click at [834, 65] on div "2 2 2 Close" at bounding box center [497, 269] width 707 height 430
click at [834, 74] on icon "button" at bounding box center [833, 71] width 11 height 11
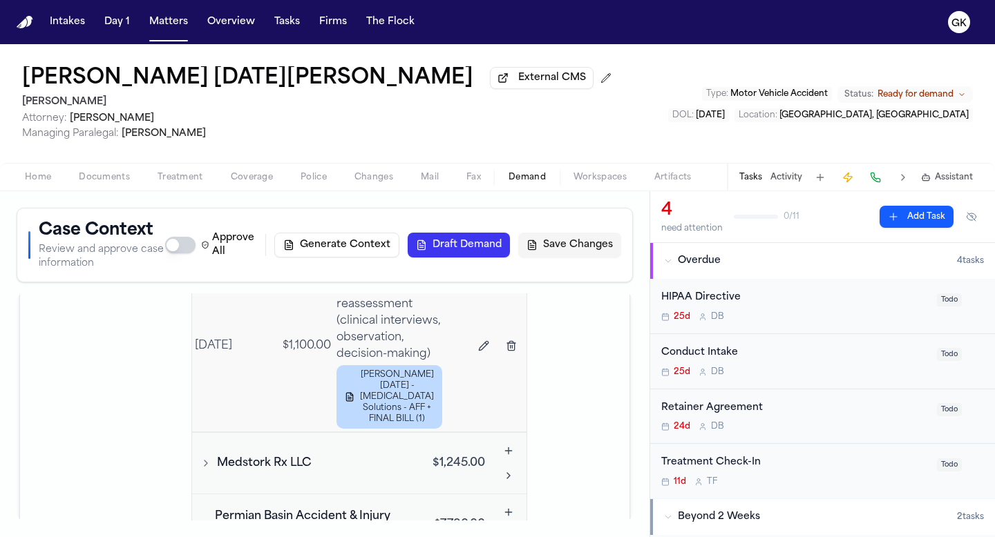
scroll to position [4523, 0]
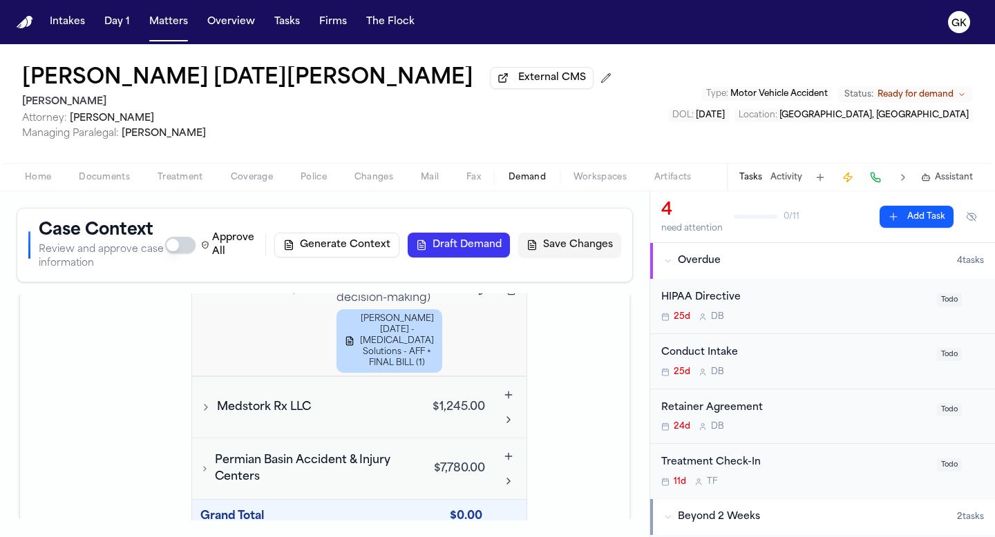
click at [280, 399] on span "Medstork Rx LLC" at bounding box center [264, 407] width 94 height 17
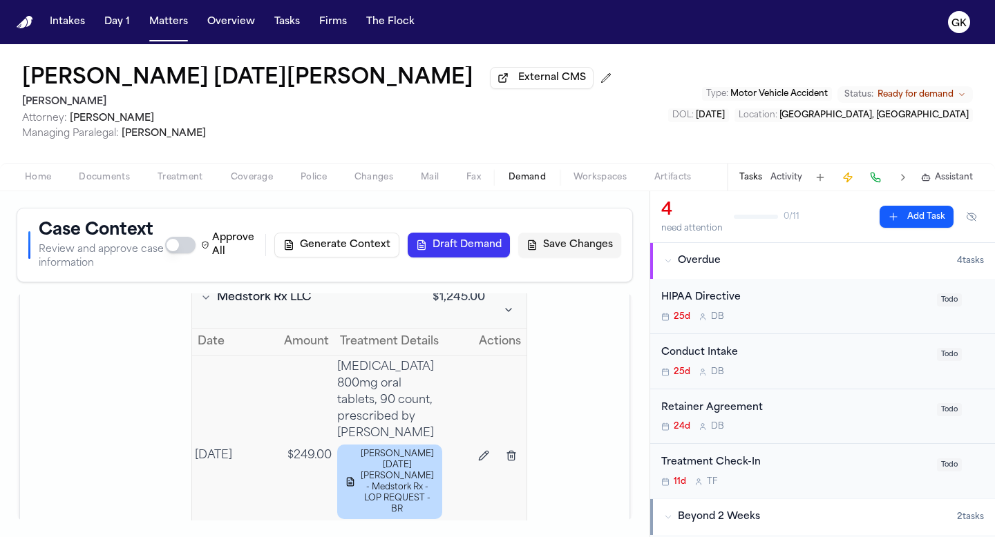
scroll to position [4634, 0]
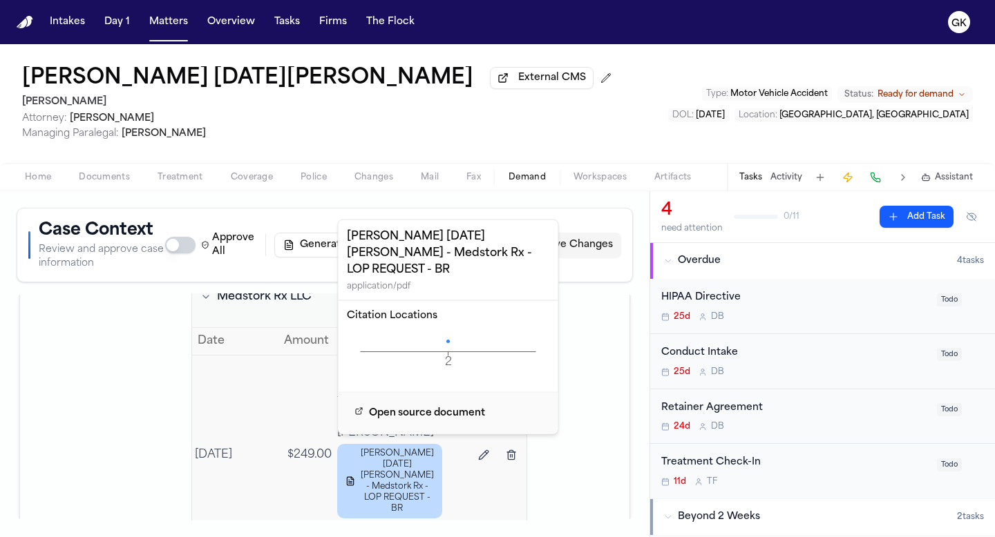
click at [450, 332] on icon "2 Page" at bounding box center [448, 352] width 203 height 41
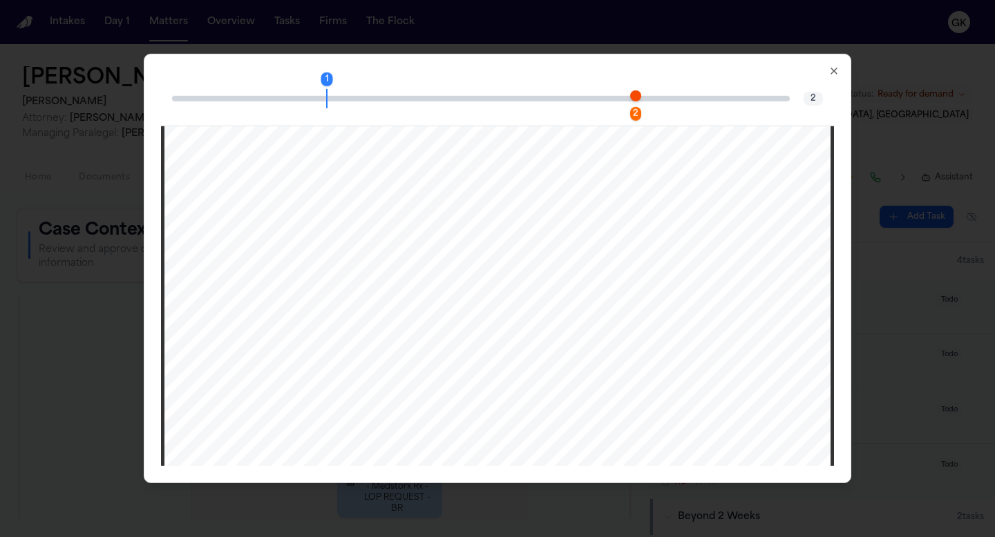
click at [633, 96] on span "Page 2 citation marker - 1 citation" at bounding box center [635, 95] width 11 height 11
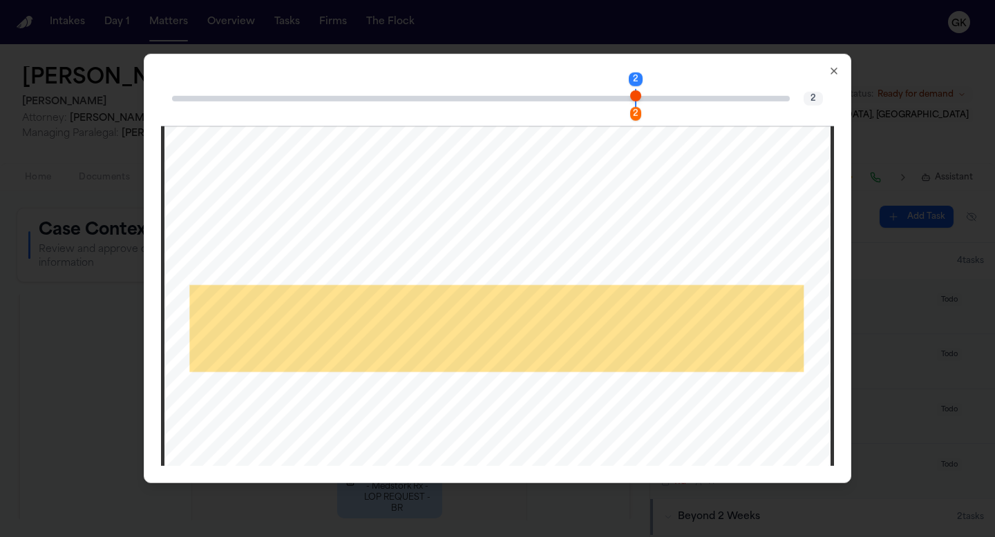
click at [833, 70] on icon "button" at bounding box center [834, 71] width 6 height 6
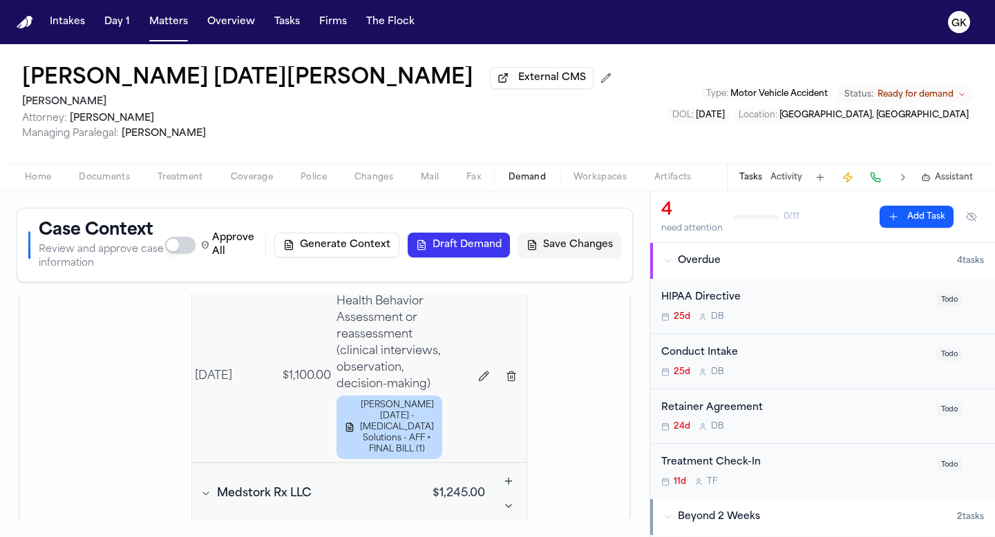
scroll to position [4450, 0]
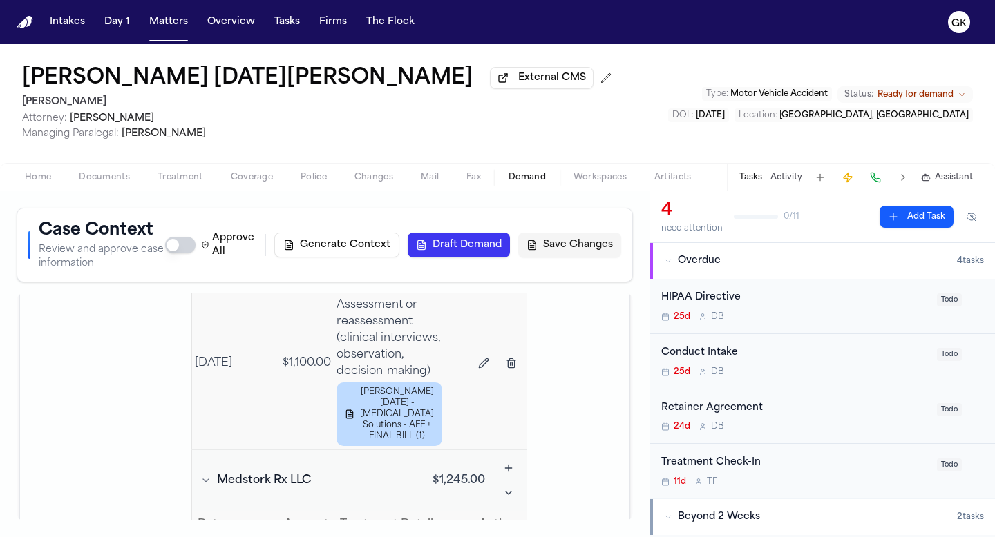
click at [251, 473] on span "Medstork Rx LLC" at bounding box center [264, 481] width 94 height 17
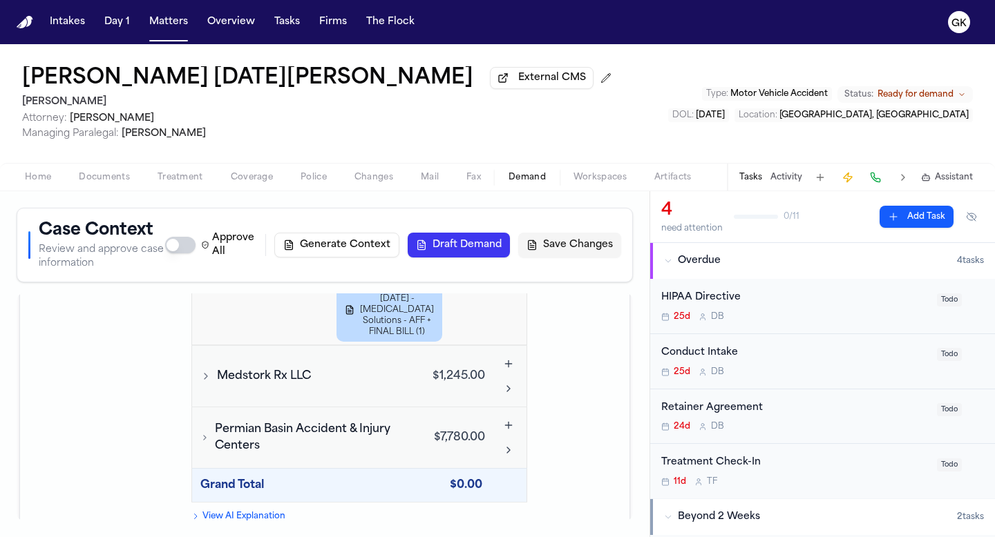
scroll to position [4572, 0]
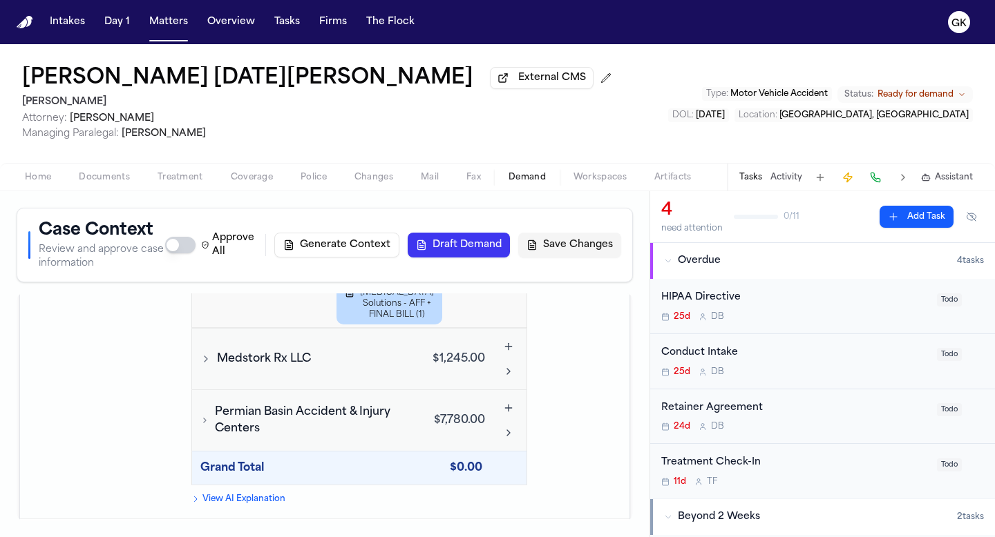
click at [238, 404] on span "Permian Basin Accident & Injury Centers" at bounding box center [304, 420] width 179 height 33
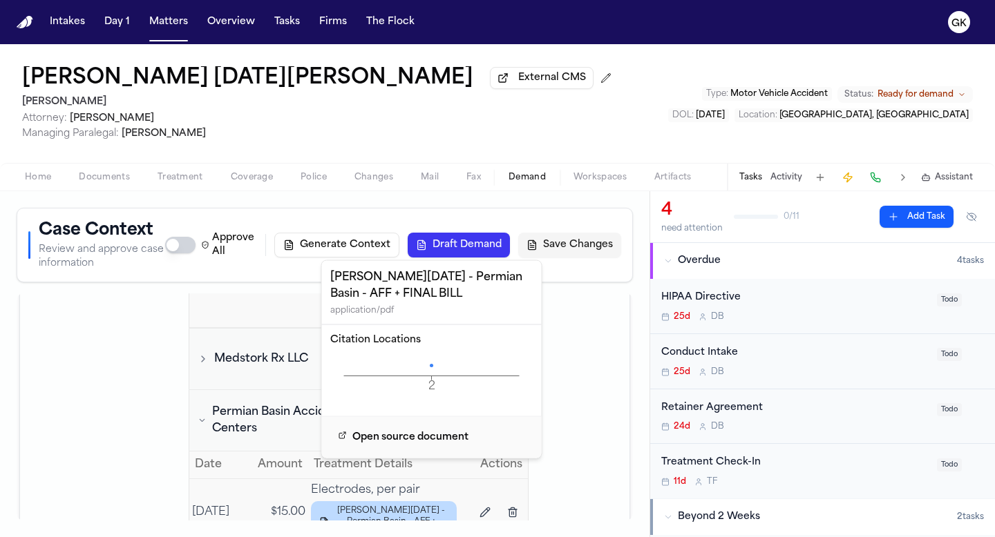
click at [434, 366] on icon "2 Page" at bounding box center [431, 376] width 203 height 41
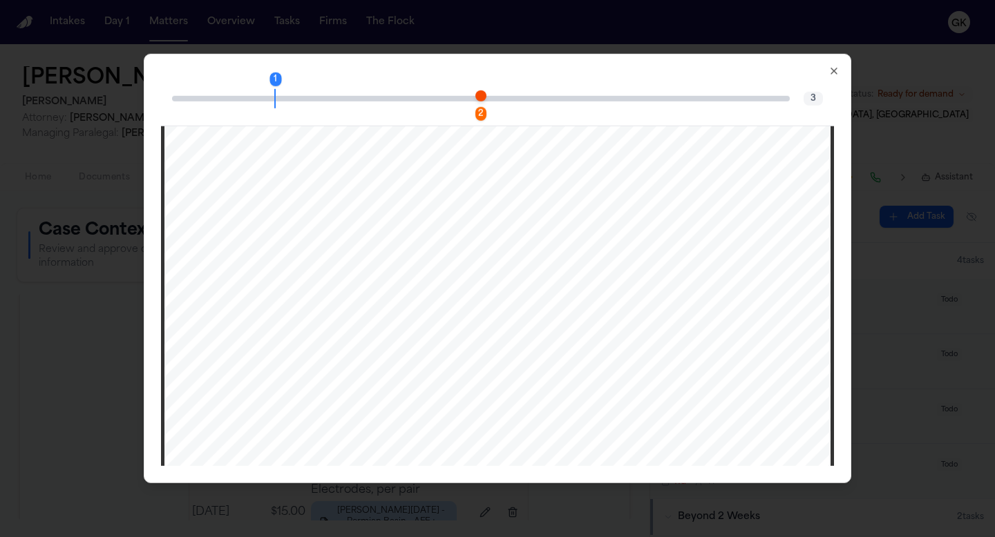
click at [479, 98] on span "Page 2 citation marker - 1 citation" at bounding box center [480, 95] width 11 height 11
click at [831, 75] on icon "button" at bounding box center [833, 71] width 11 height 11
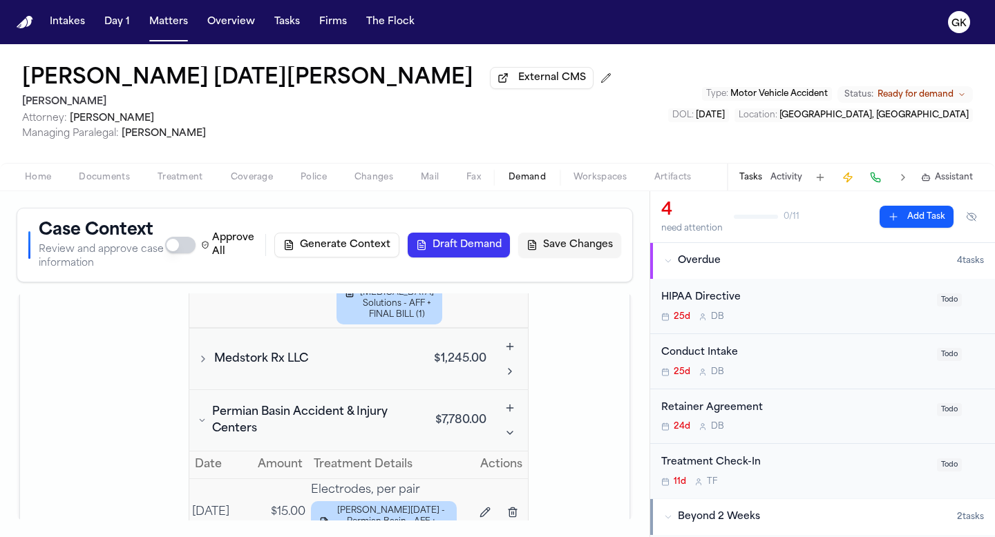
click at [204, 354] on icon "Toggle Medstork Rx LLC visits" at bounding box center [203, 359] width 11 height 11
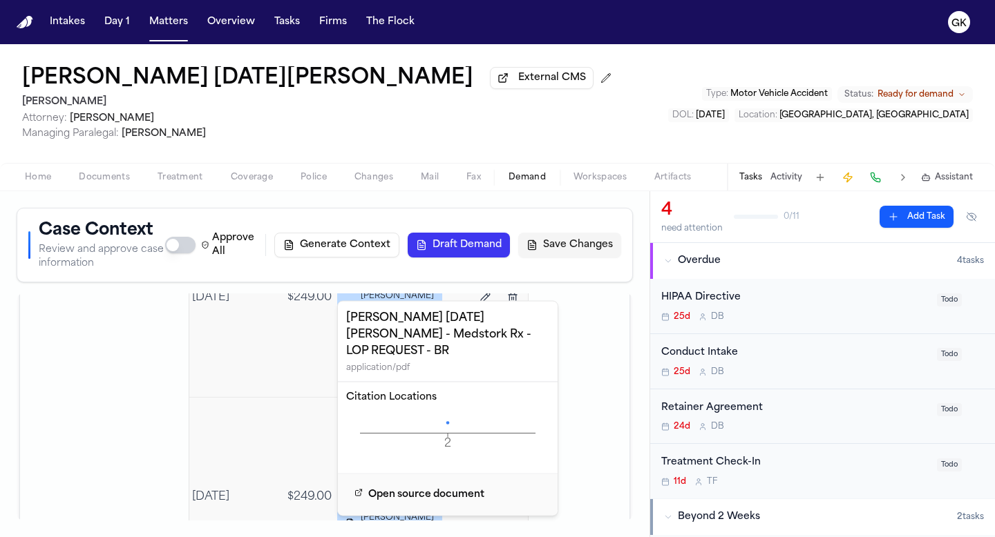
scroll to position [4793, 0]
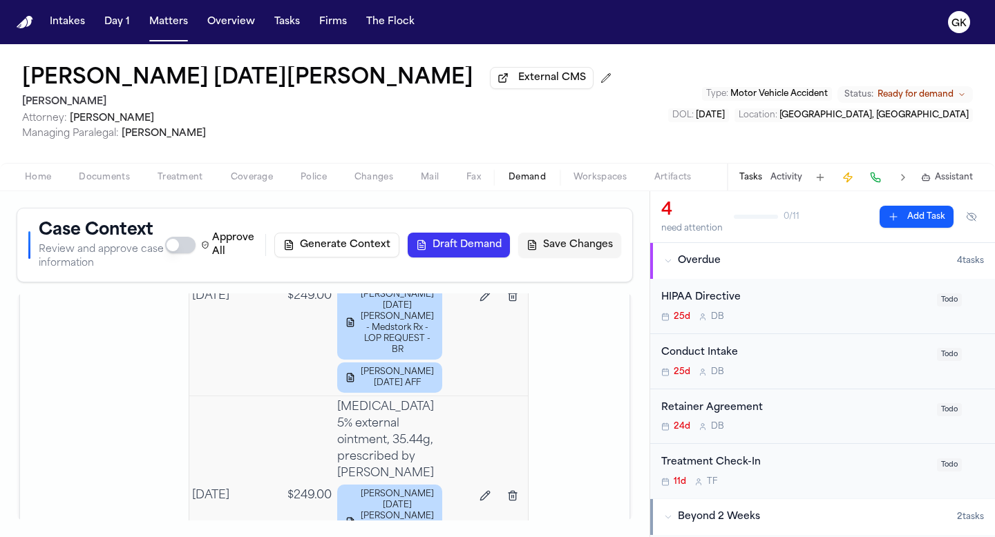
click at [572, 249] on button "Save Changes" at bounding box center [569, 245] width 103 height 25
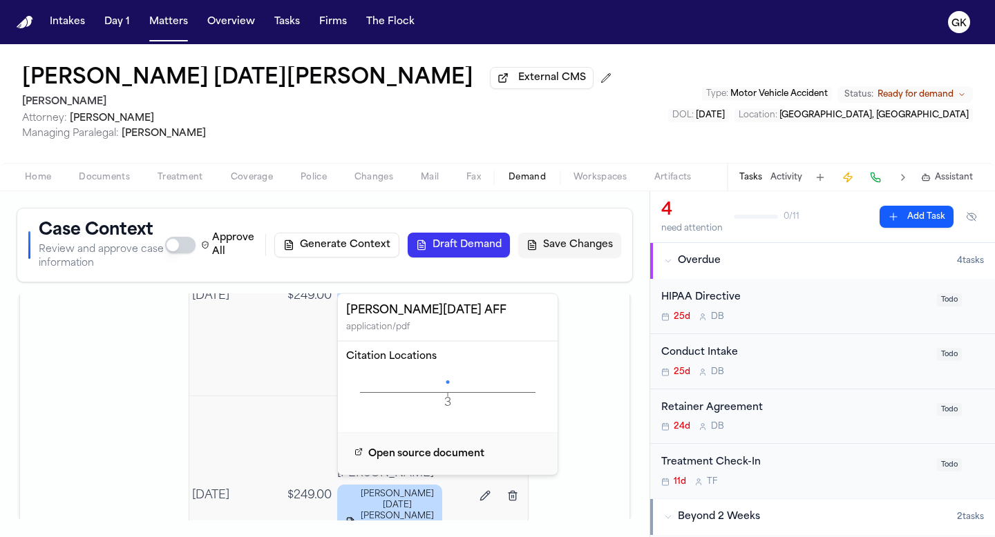
click at [444, 385] on icon "3 Page" at bounding box center [447, 392] width 203 height 41
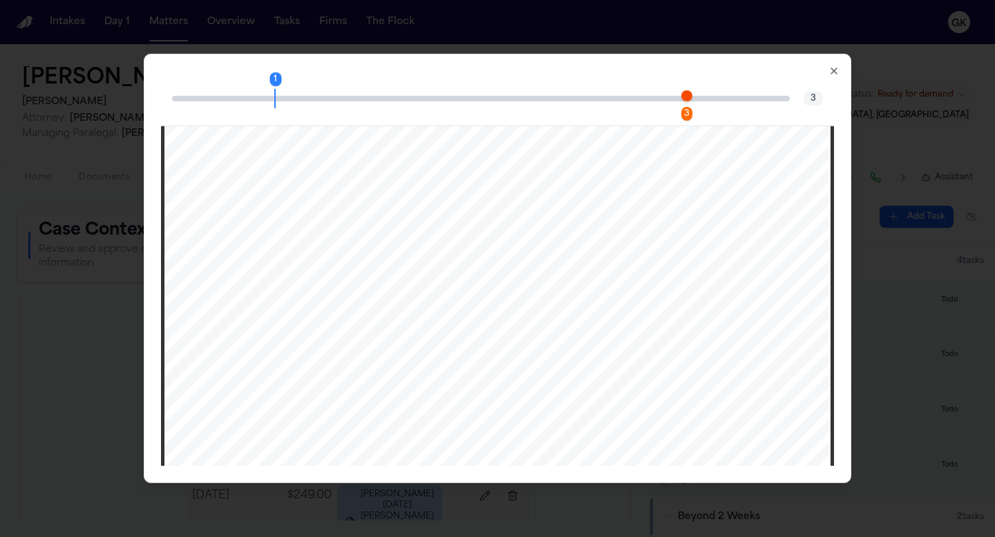
click at [684, 97] on span "Page 3 citation marker - 1 citation" at bounding box center [686, 95] width 11 height 11
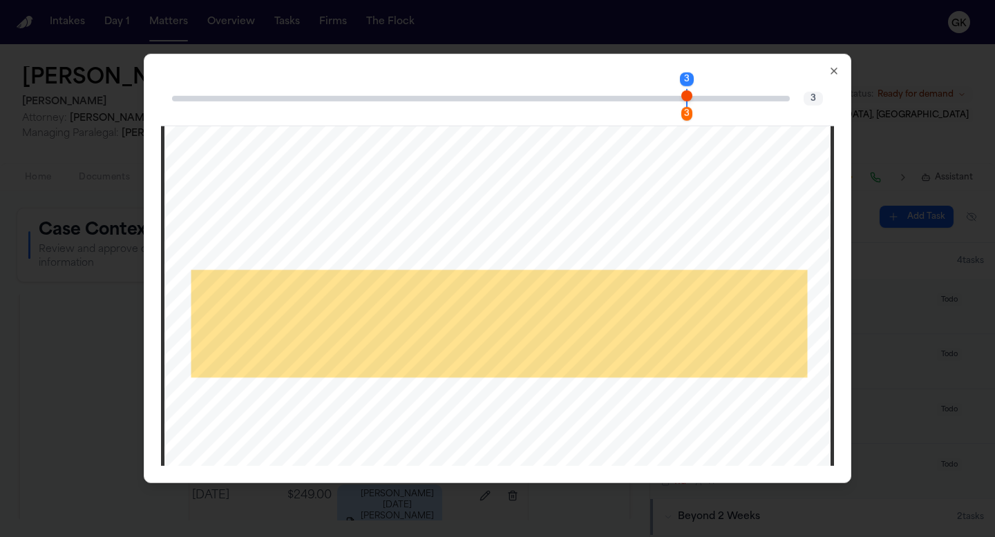
scroll to position [1759, 0]
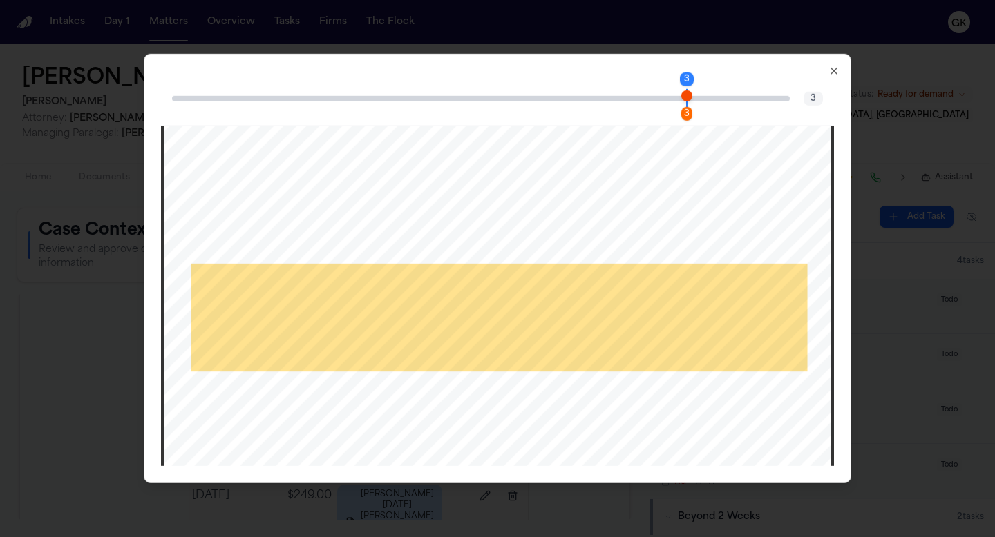
click at [839, 75] on div "3 3 3 Close" at bounding box center [497, 269] width 707 height 430
click at [830, 70] on icon "button" at bounding box center [833, 71] width 11 height 11
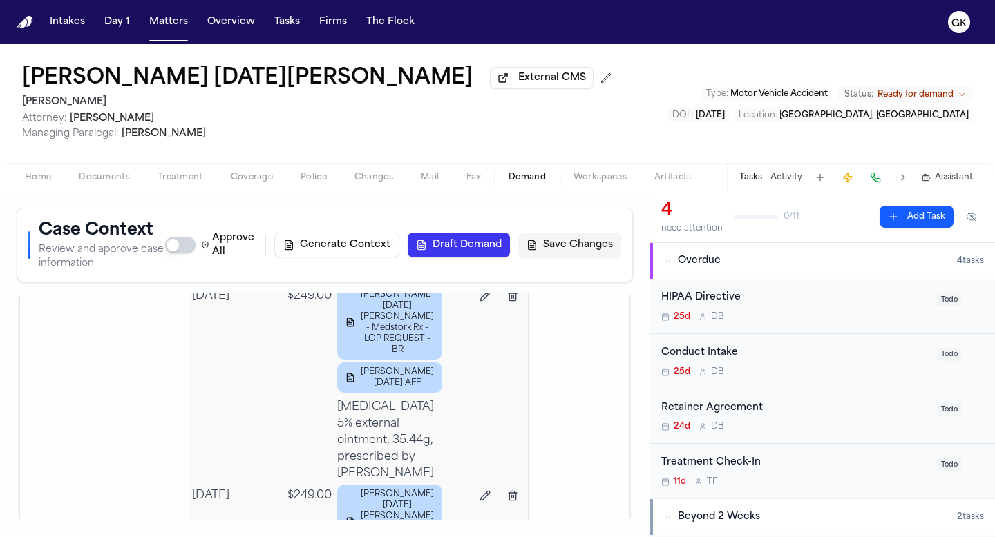
click at [556, 244] on button "Save Changes" at bounding box center [569, 245] width 103 height 25
click at [435, 251] on button "Draft Demand" at bounding box center [459, 245] width 102 height 25
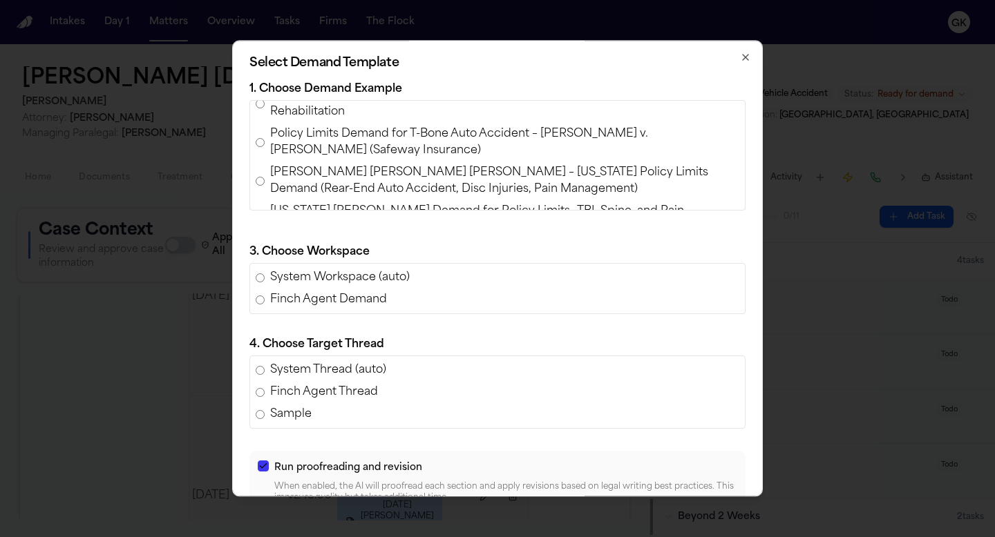
scroll to position [103, 0]
click at [383, 175] on span "[PERSON_NAME] [PERSON_NAME] [PERSON_NAME] – [US_STATE] Policy Limits Demand (Re…" at bounding box center [504, 180] width 469 height 33
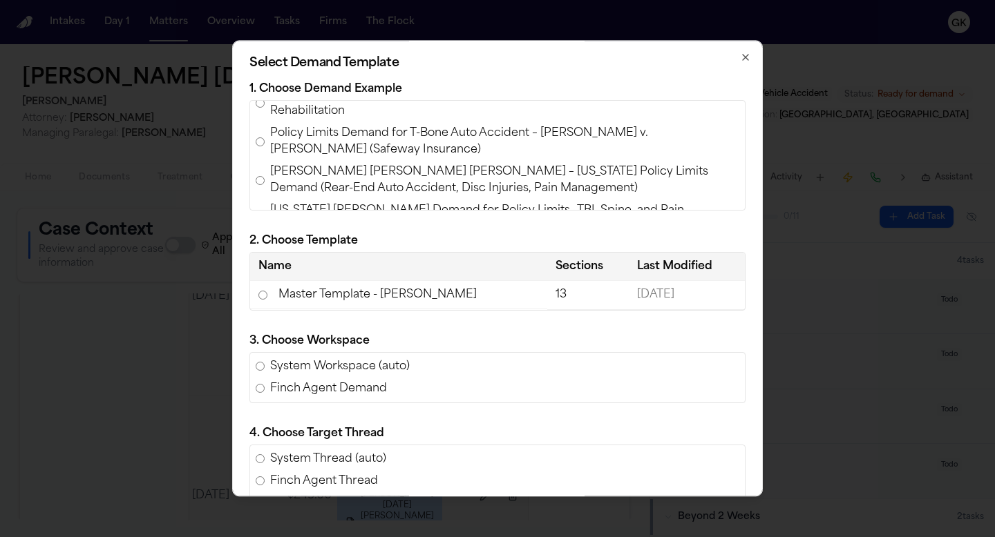
click at [351, 290] on td "Master Template - [PERSON_NAME]" at bounding box center [398, 295] width 297 height 28
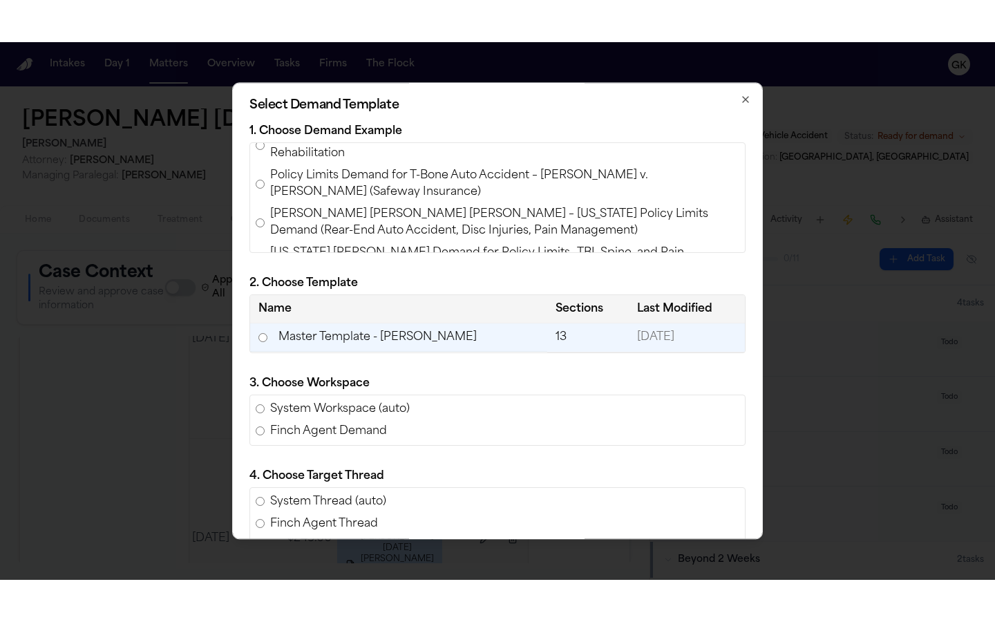
scroll to position [168, 0]
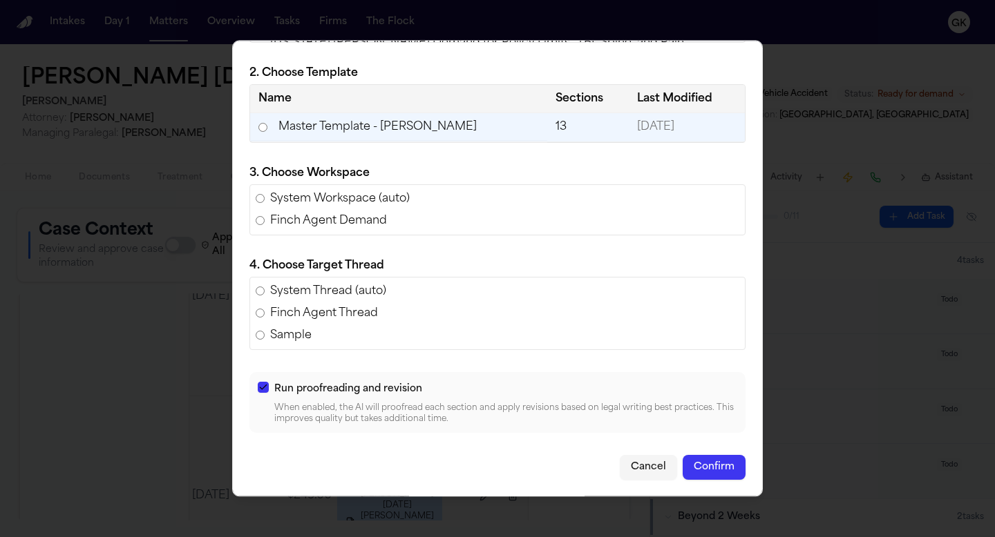
click at [729, 469] on button "Confirm" at bounding box center [714, 467] width 63 height 25
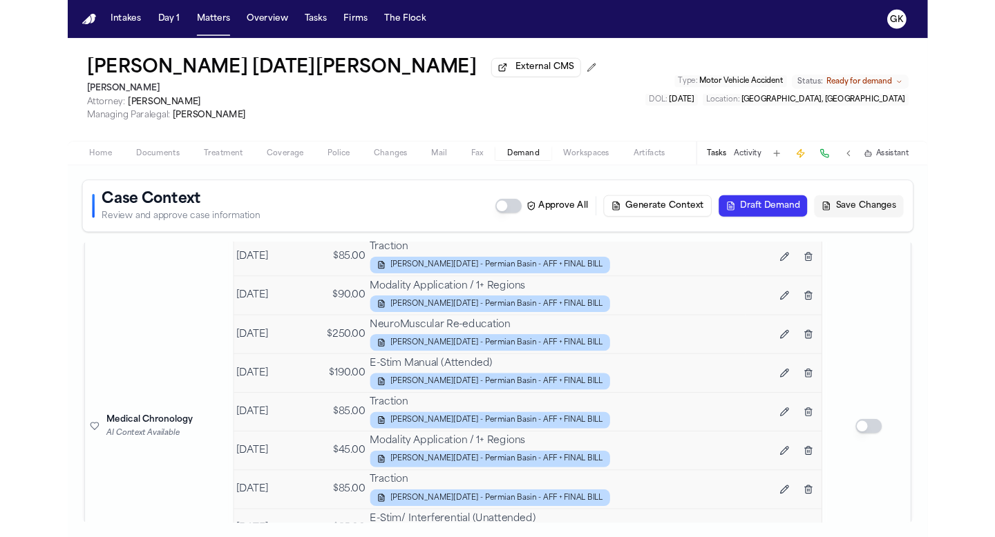
scroll to position [3986, 0]
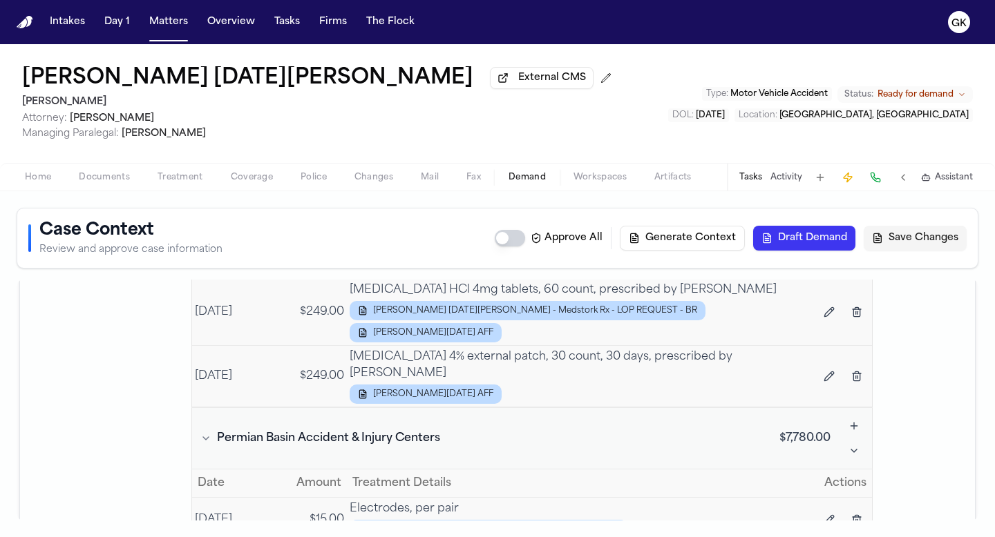
click at [606, 183] on span "Workspaces" at bounding box center [599, 177] width 53 height 11
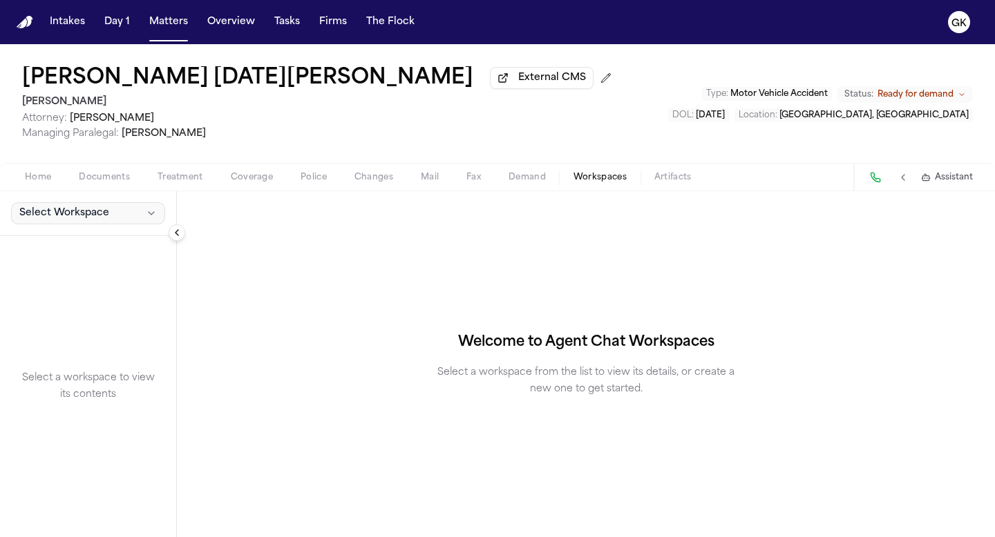
click at [59, 217] on span "Select Workspace" at bounding box center [64, 214] width 90 height 14
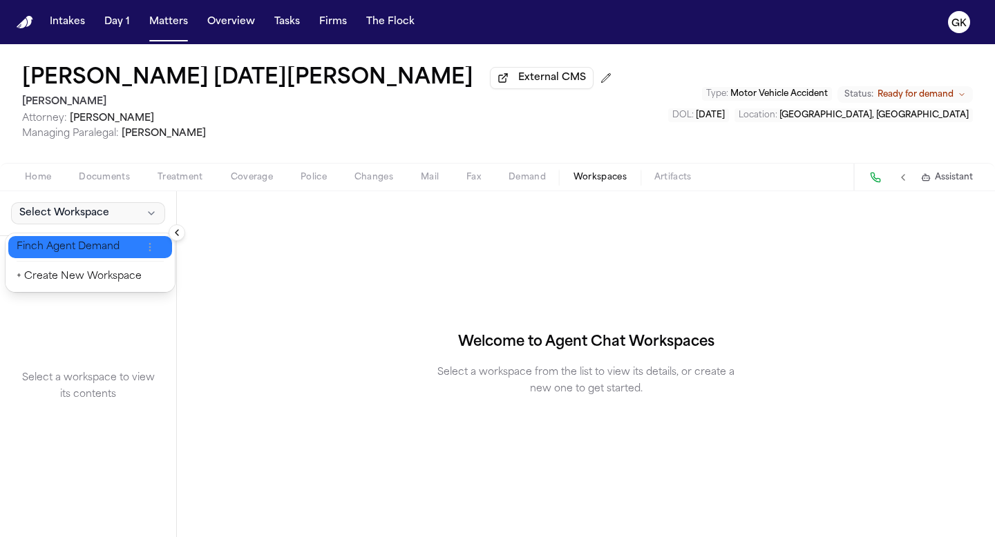
click at [53, 247] on span "Finch Agent Demand" at bounding box center [79, 247] width 125 height 14
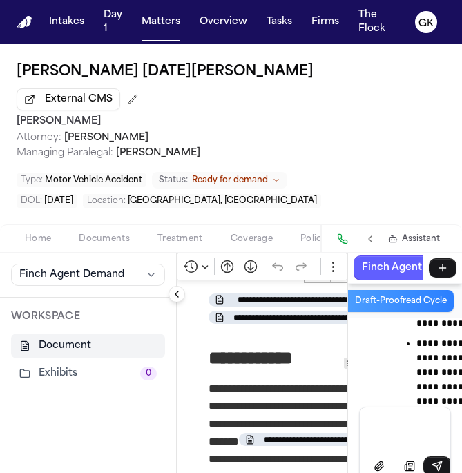
scroll to position [137975, 0]
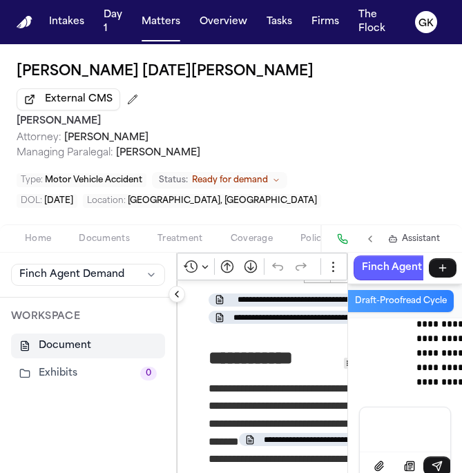
click at [178, 286] on button "Collapse sidebar" at bounding box center [177, 294] width 17 height 17
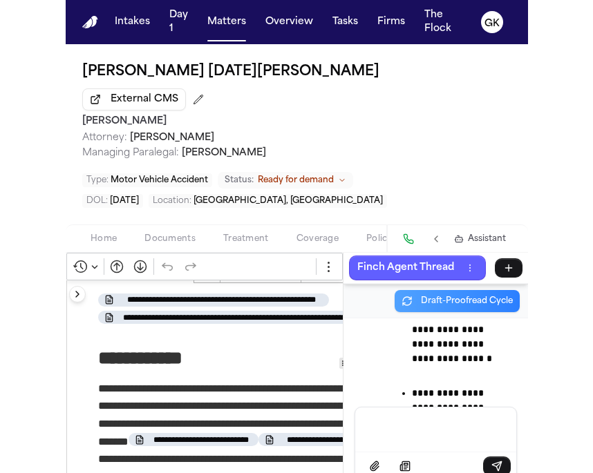
scroll to position [135871, 0]
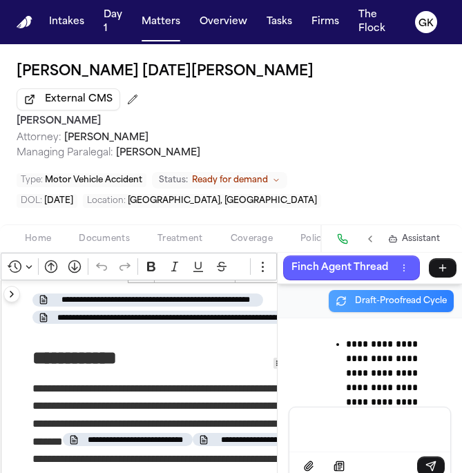
drag, startPoint x: 273, startPoint y: 347, endPoint x: 461, endPoint y: 374, distance: 189.8
click at [461, 374] on div "**********" at bounding box center [231, 363] width 461 height 220
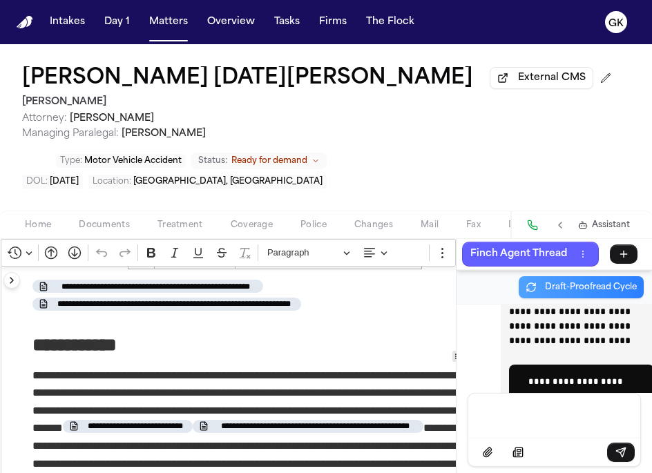
scroll to position [132142, 0]
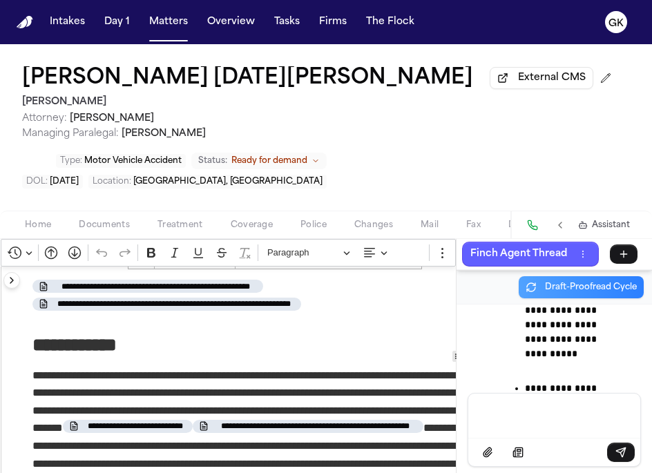
click at [585, 388] on div "**********" at bounding box center [326, 356] width 651 height 234
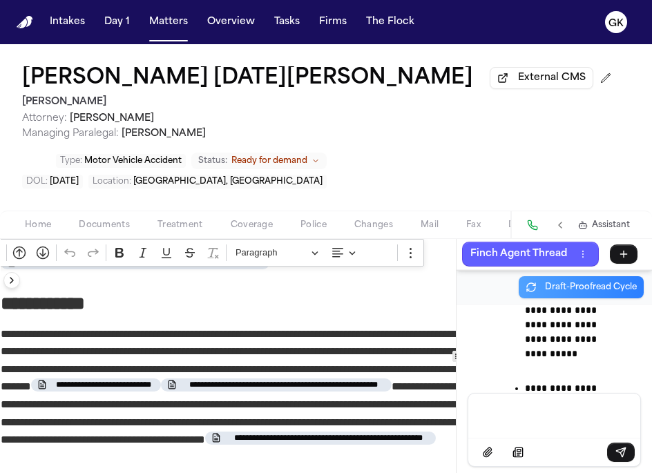
scroll to position [358, 32]
click at [409, 250] on circle "Editor toolbar" at bounding box center [410, 249] width 2 height 2
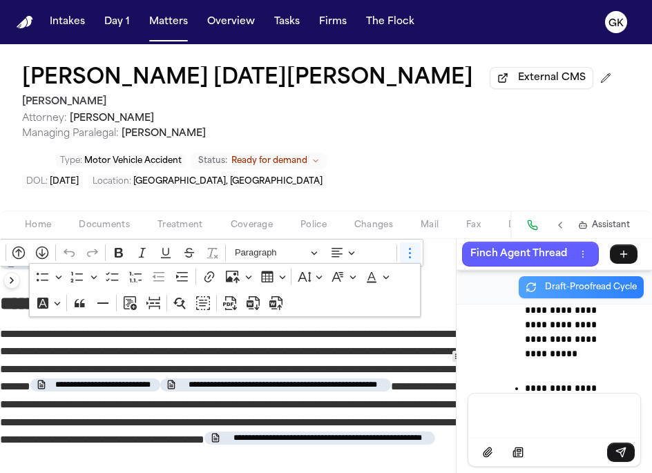
click at [284, 351] on p "**********" at bounding box center [242, 404] width 484 height 159
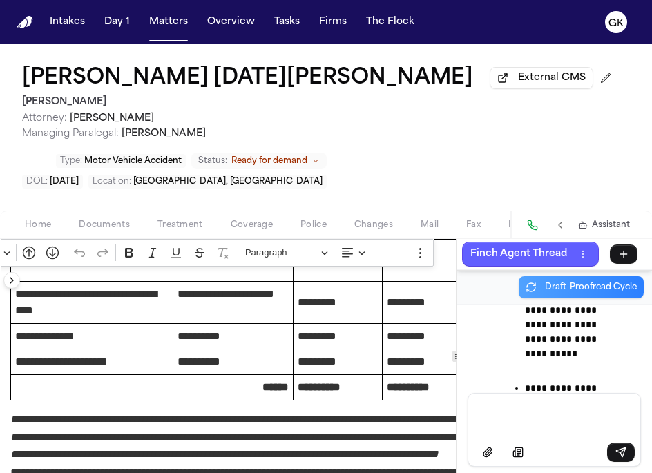
scroll to position [5633, 22]
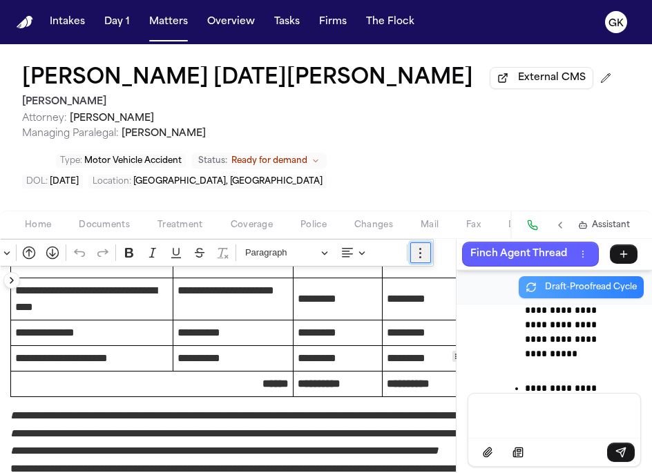
click at [424, 258] on icon "Editor toolbar" at bounding box center [421, 253] width 14 height 14
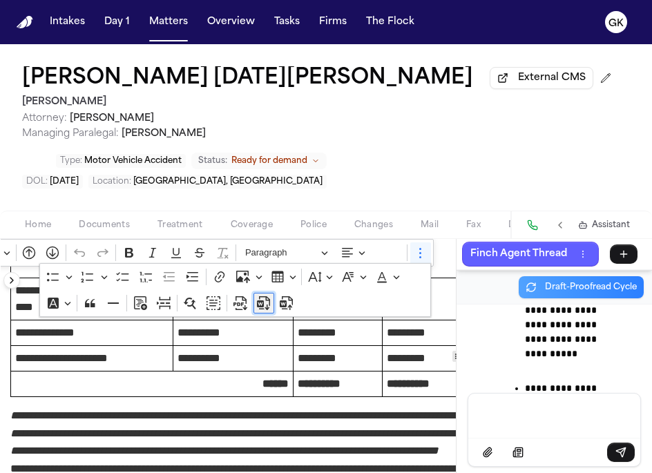
click at [265, 310] on icon "Dropdown toolbar" at bounding box center [264, 303] width 14 height 14
